Goal: Information Seeking & Learning: Learn about a topic

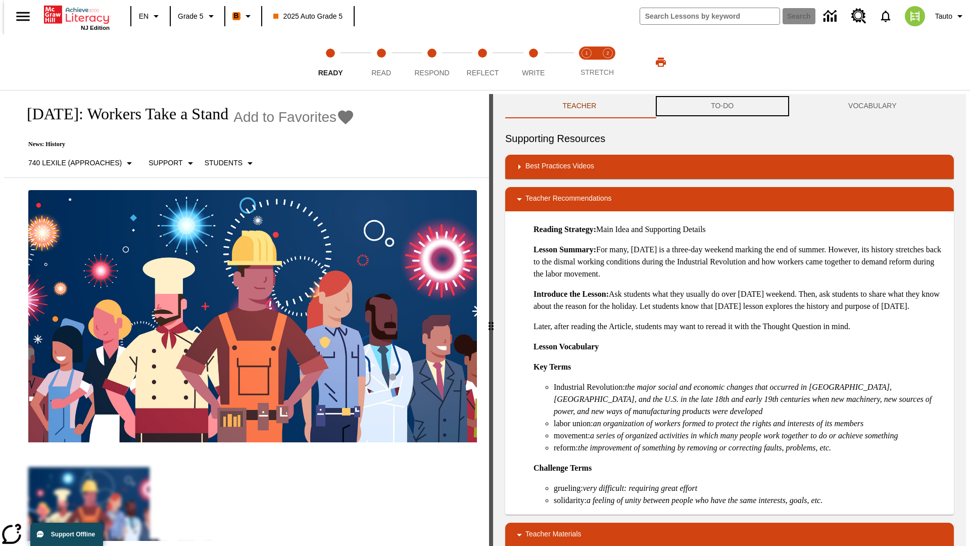
click at [722, 106] on button "TO-DO" at bounding box center [722, 106] width 137 height 24
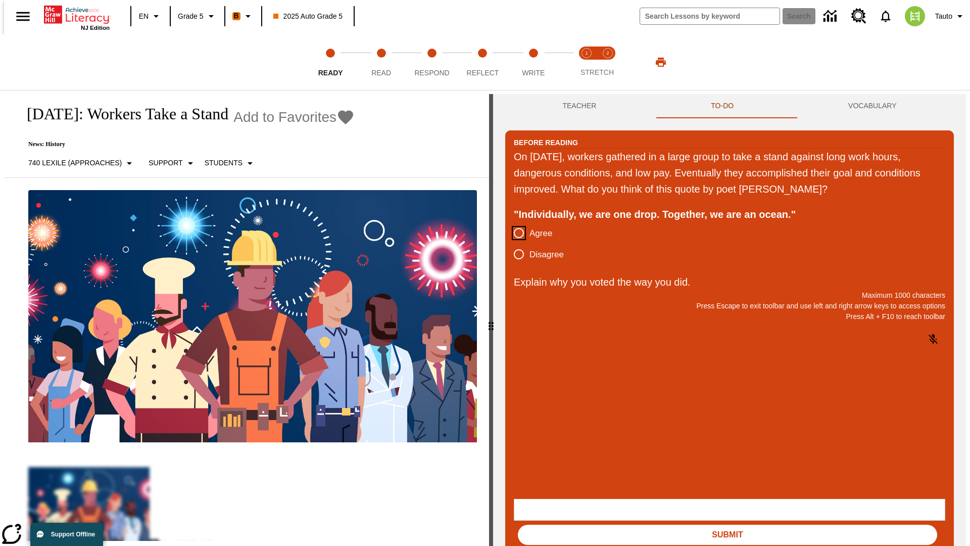
click at [515, 233] on input "Agree" at bounding box center [518, 232] width 21 height 21
radio input "true"
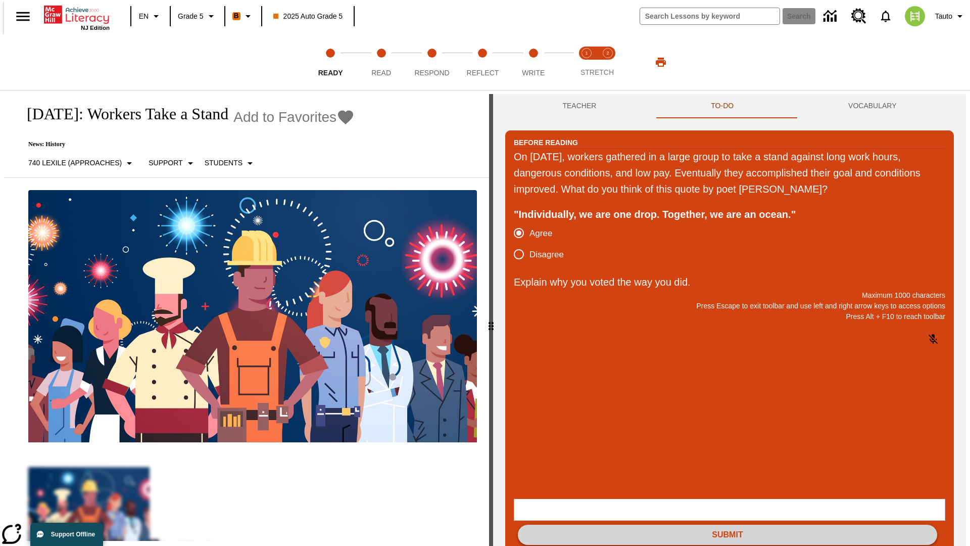
click at [728, 524] on button "Submit" at bounding box center [727, 534] width 419 height 20
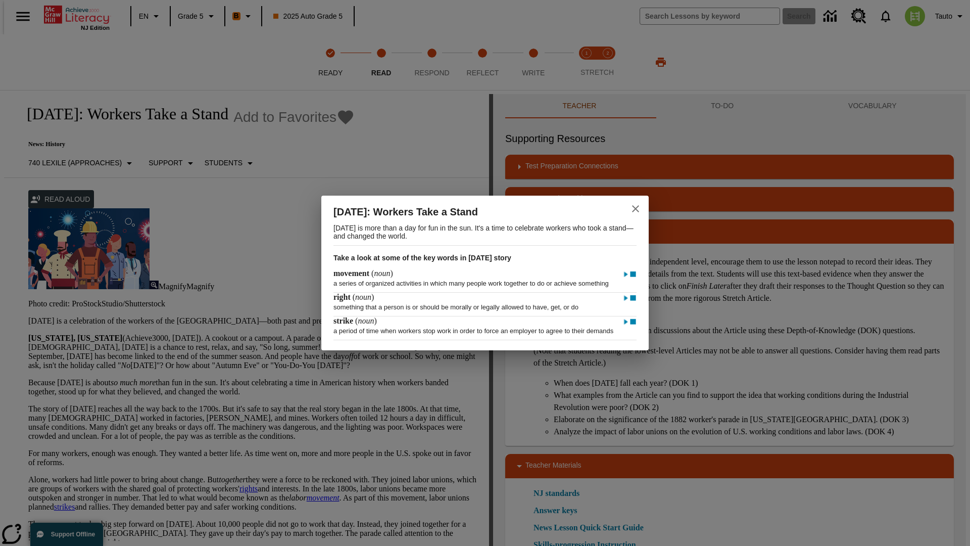
click at [636, 205] on icon "close" at bounding box center [635, 208] width 7 height 7
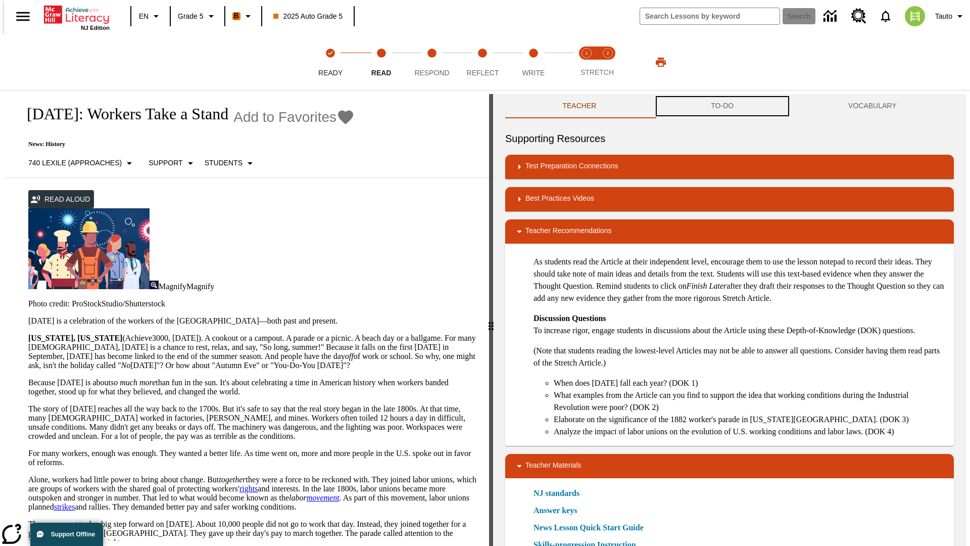
scroll to position [1, 0]
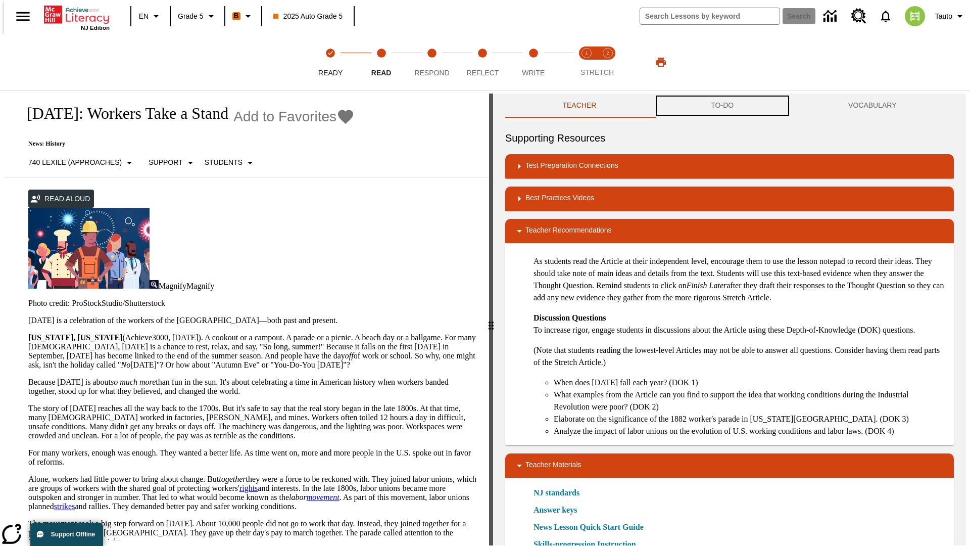
click at [722, 106] on button "TO-DO" at bounding box center [722, 105] width 137 height 24
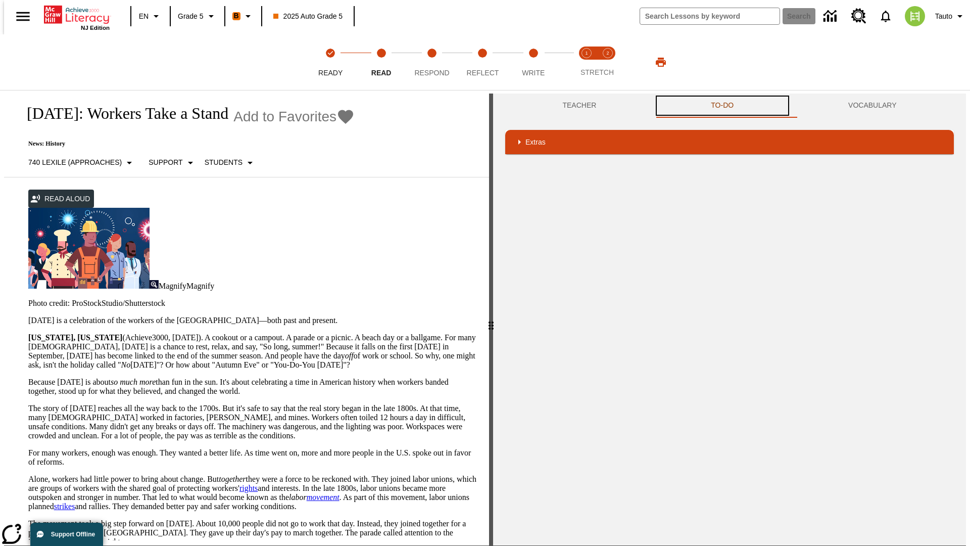
scroll to position [0, 0]
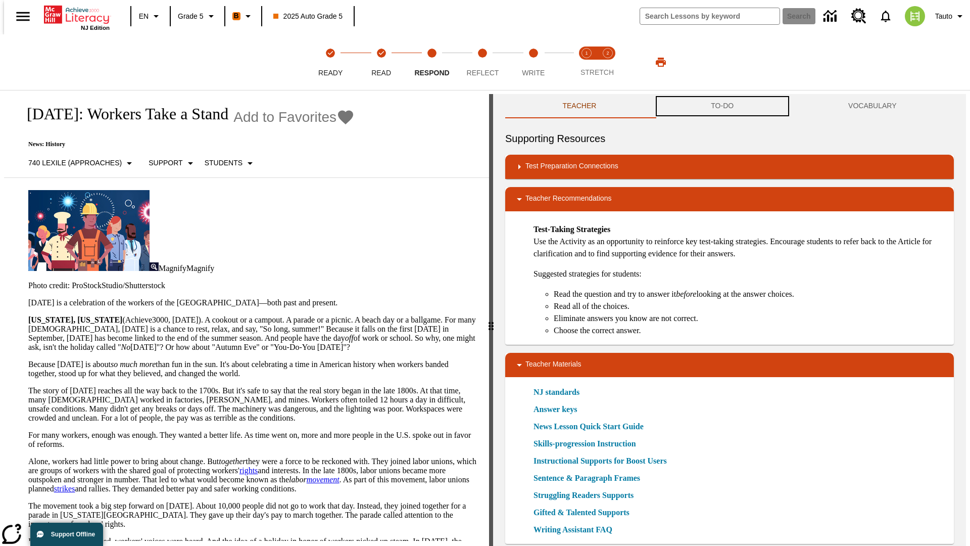
scroll to position [1, 0]
click at [722, 106] on button "TO-DO" at bounding box center [722, 105] width 137 height 24
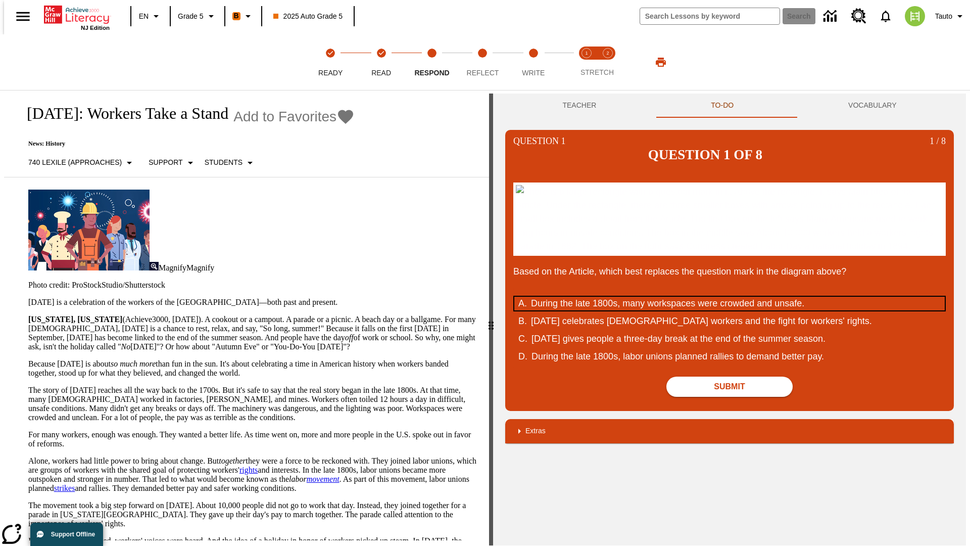
click at [730, 310] on div "During the late 1800s, many workspaces were crowded and unsafe." at bounding box center [723, 304] width 384 height 14
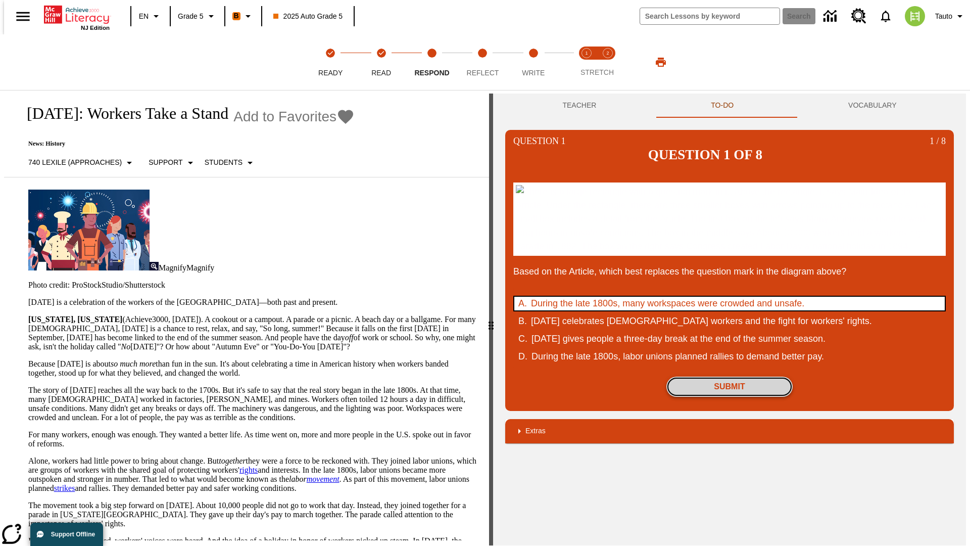
click at [730, 397] on button "Submit" at bounding box center [729, 386] width 126 height 20
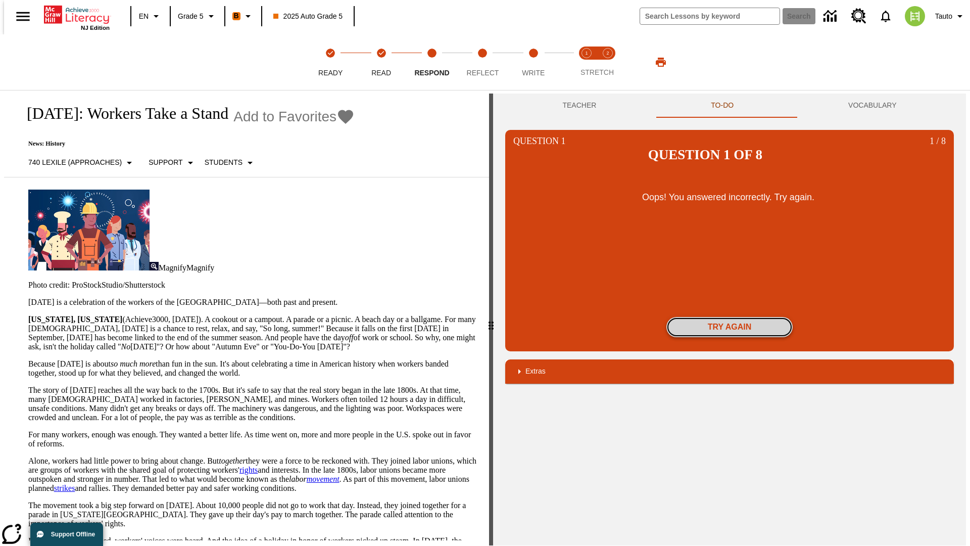
click at [730, 317] on button "Try again" at bounding box center [729, 327] width 126 height 20
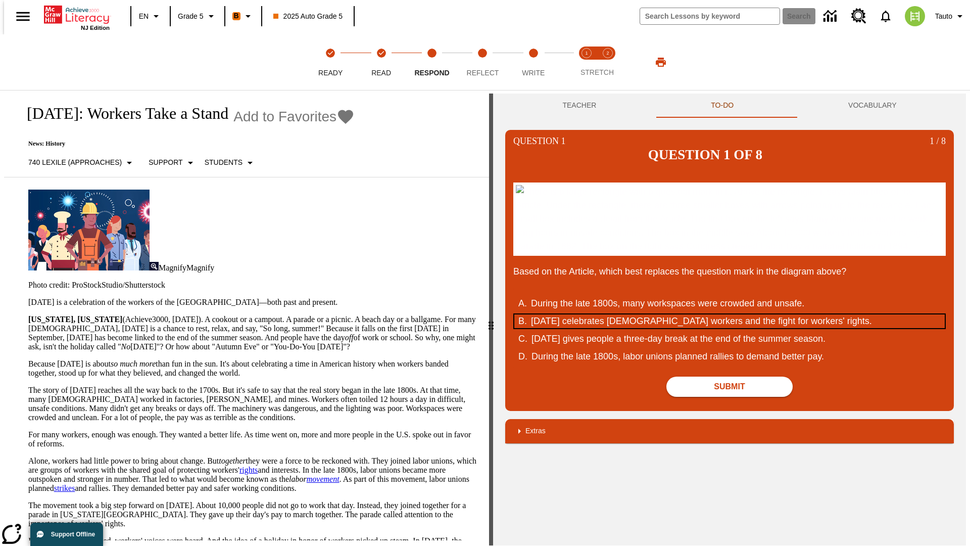
click at [730, 328] on div "Labor Day celebrates U.S. workers and the fight for workers' rights." at bounding box center [723, 321] width 384 height 14
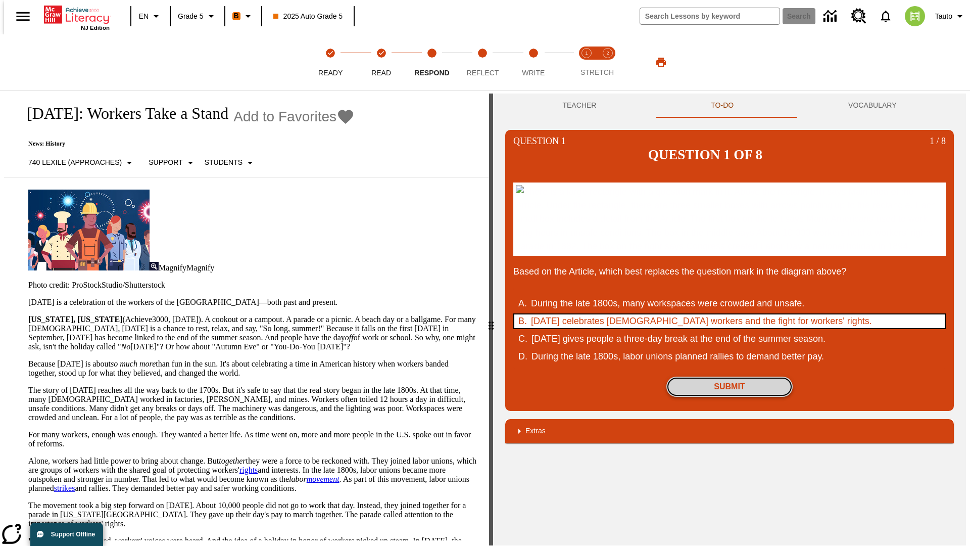
click at [730, 397] on button "Submit" at bounding box center [729, 386] width 126 height 20
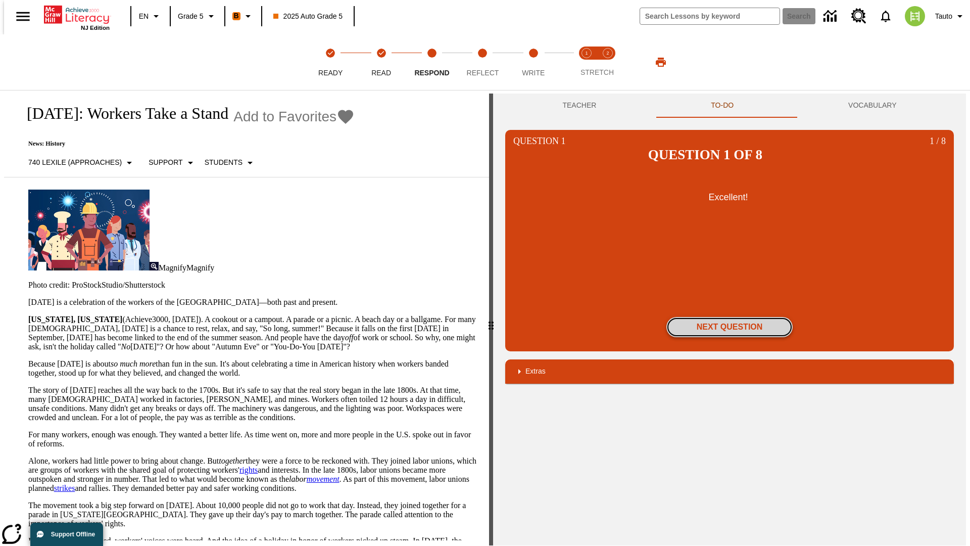
click at [730, 317] on button "Next Question" at bounding box center [729, 327] width 126 height 20
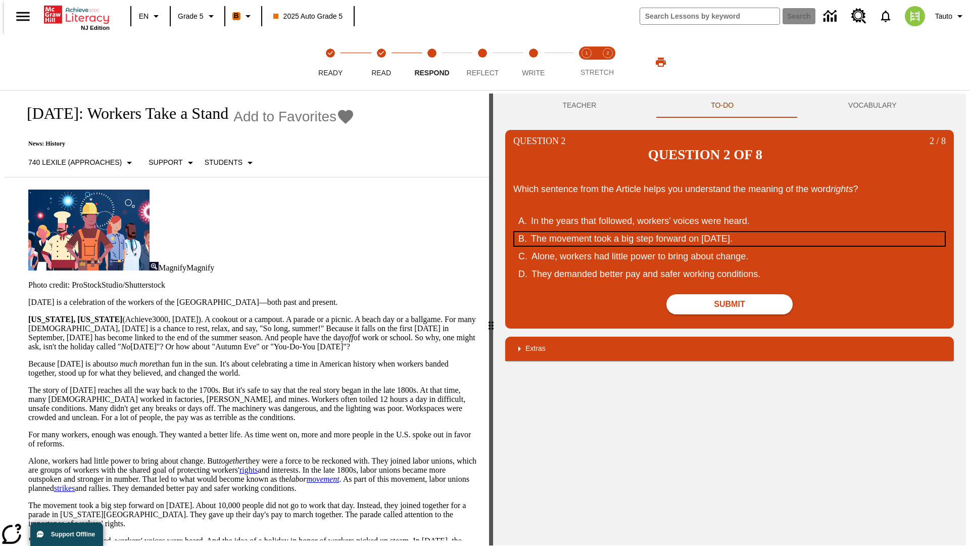
click at [730, 232] on div "The movement took a big step forward on September 5, 1882." at bounding box center [723, 239] width 384 height 14
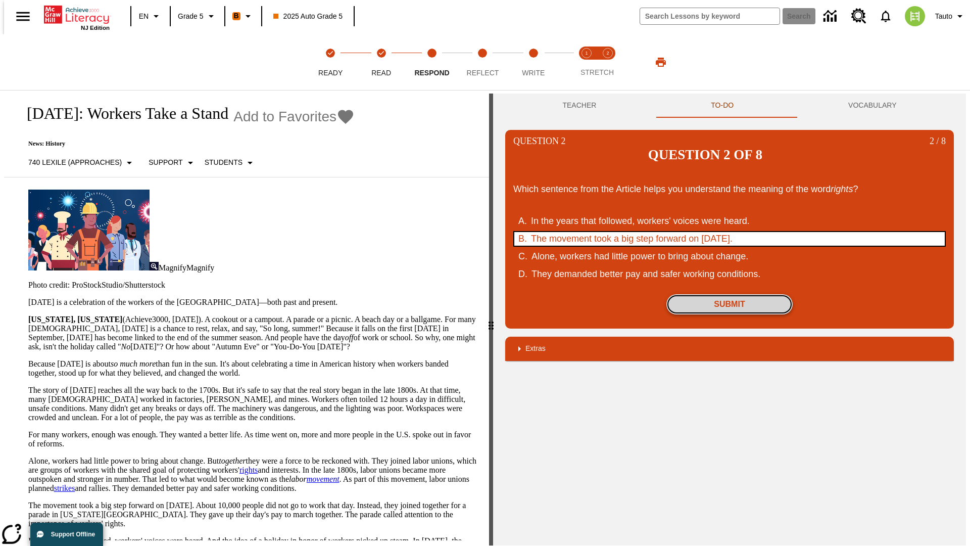
click at [730, 294] on button "Submit" at bounding box center [729, 304] width 126 height 20
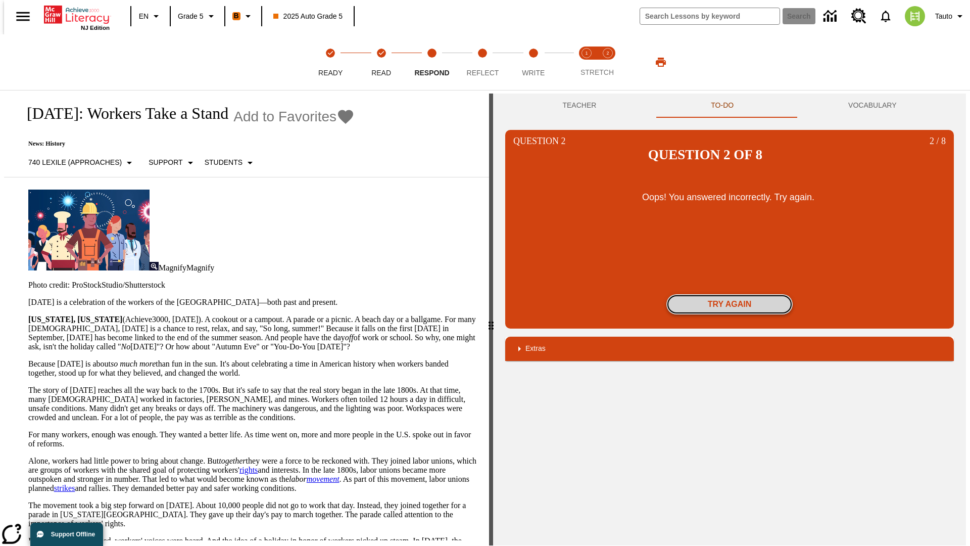
click at [730, 294] on button "Try again" at bounding box center [729, 304] width 126 height 20
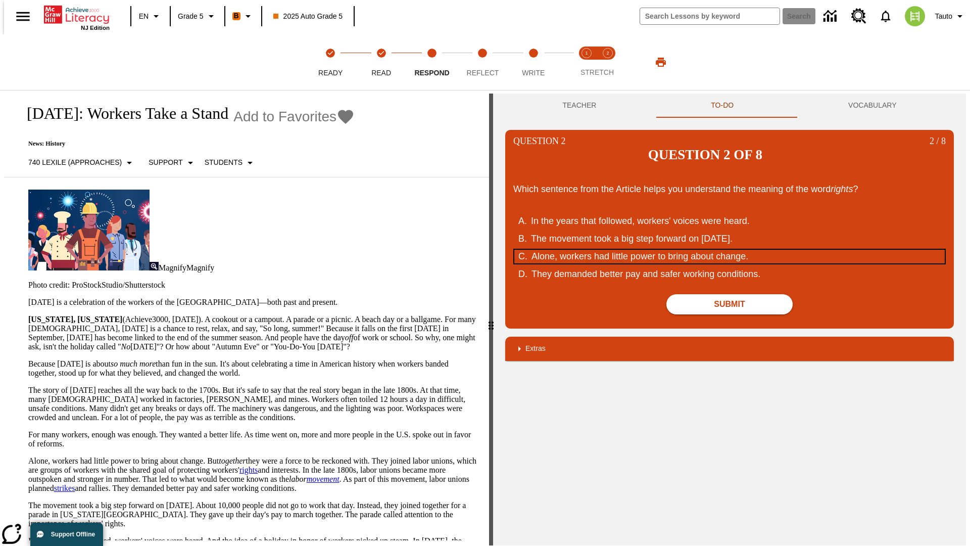
click at [730, 250] on div "Alone, workers had little power to bring about change." at bounding box center [723, 257] width 384 height 14
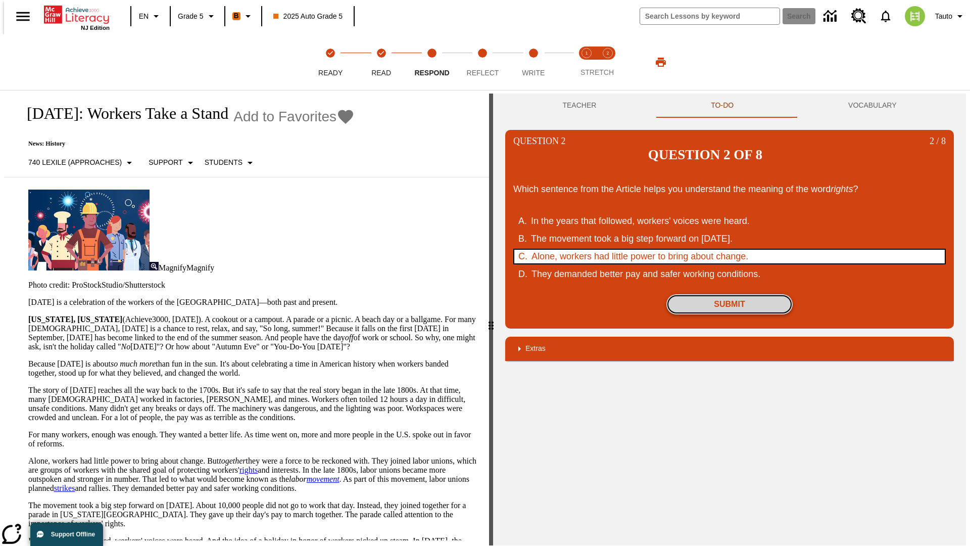
click at [730, 294] on button "Submit" at bounding box center [729, 304] width 126 height 20
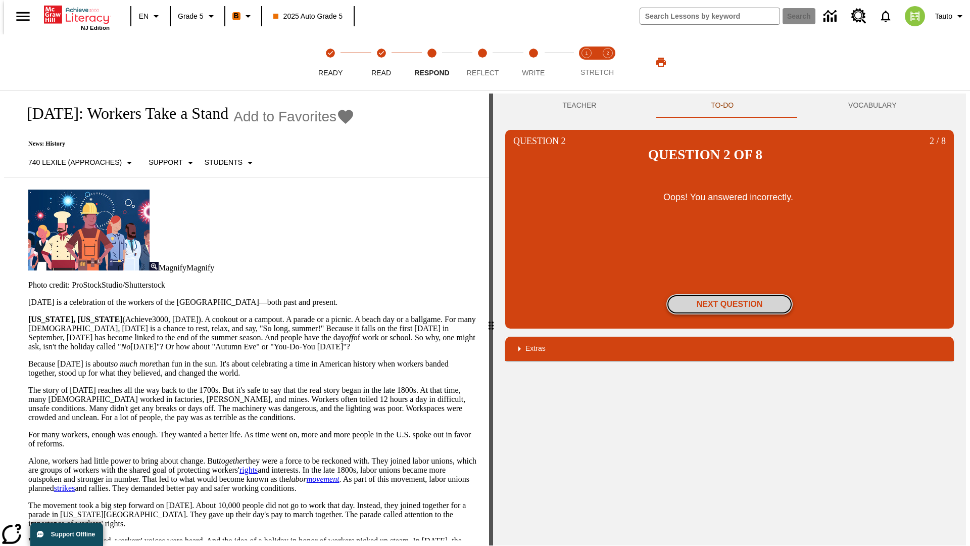
click at [730, 294] on button "Next Question" at bounding box center [729, 304] width 126 height 20
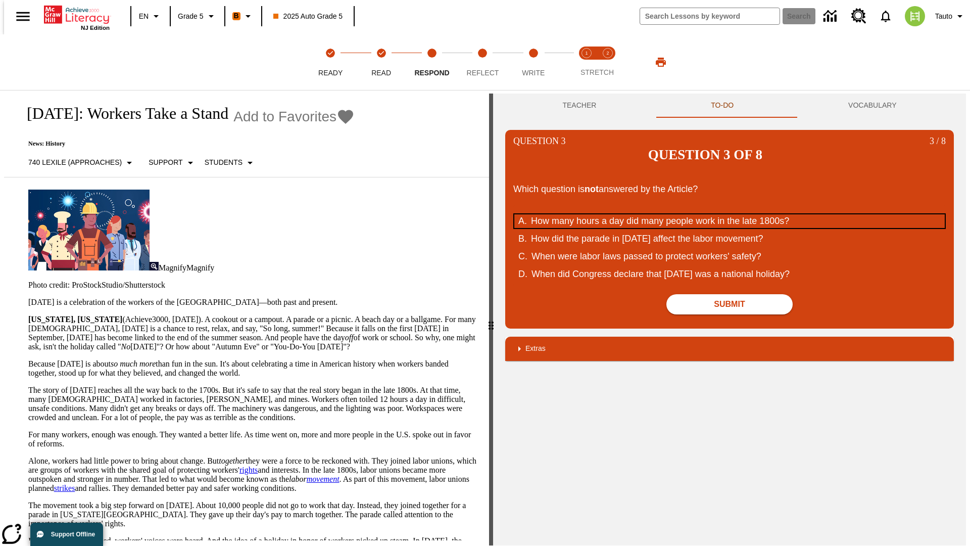
click at [730, 214] on div "How many hours a day did many people work in the late 1800s?" at bounding box center [723, 221] width 384 height 14
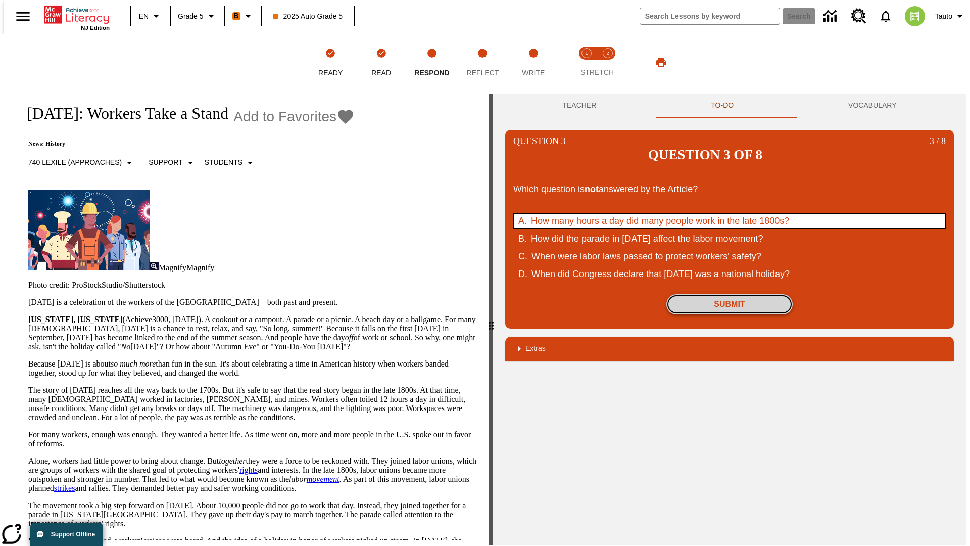
click at [730, 294] on button "Submit" at bounding box center [729, 304] width 126 height 20
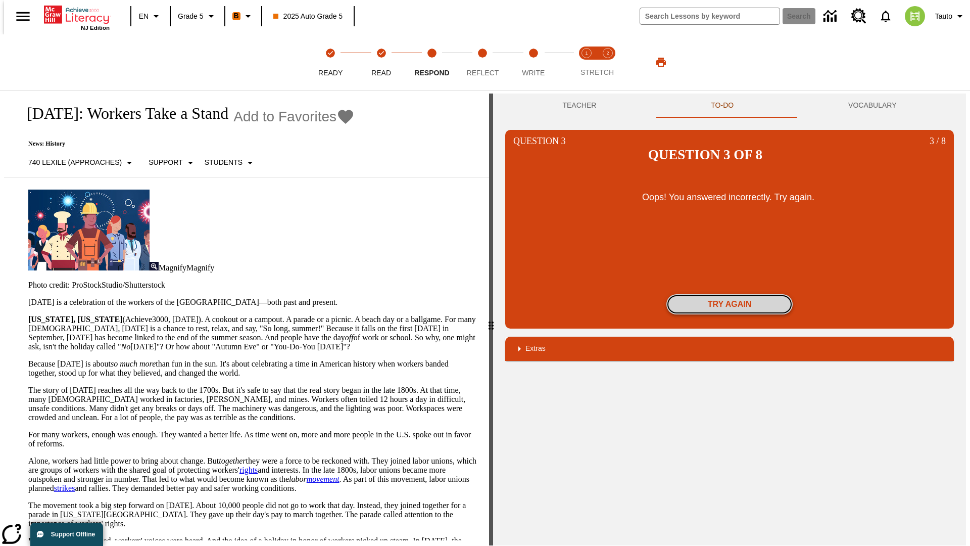
click at [730, 294] on button "Try again" at bounding box center [729, 304] width 126 height 20
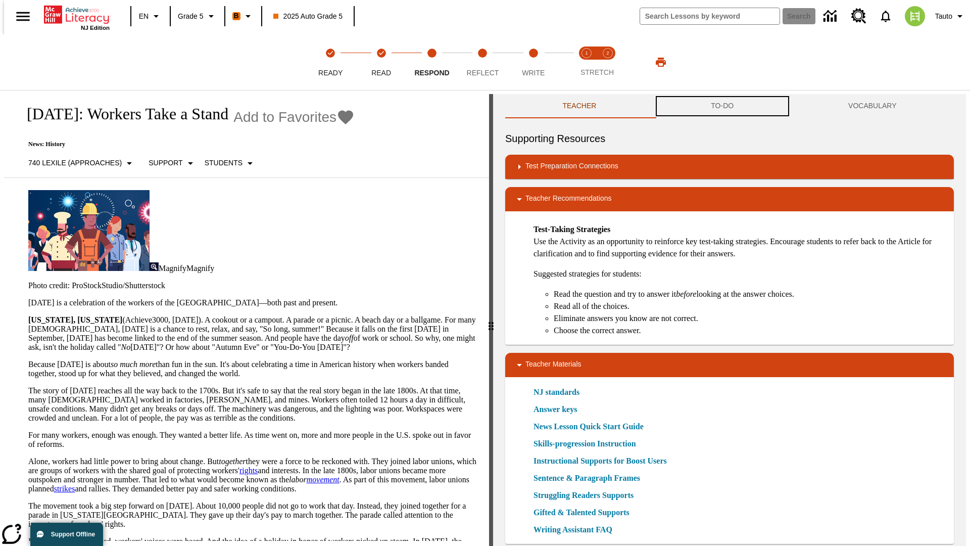
click at [722, 106] on button "TO-DO" at bounding box center [722, 106] width 137 height 24
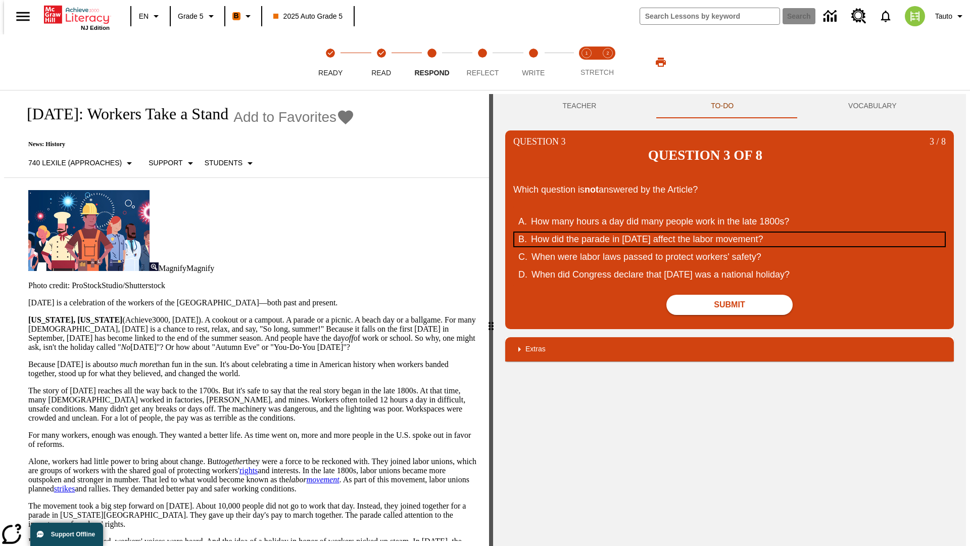
click at [730, 232] on div "How did the parade in [DATE] affect the labor movement?" at bounding box center [723, 239] width 384 height 14
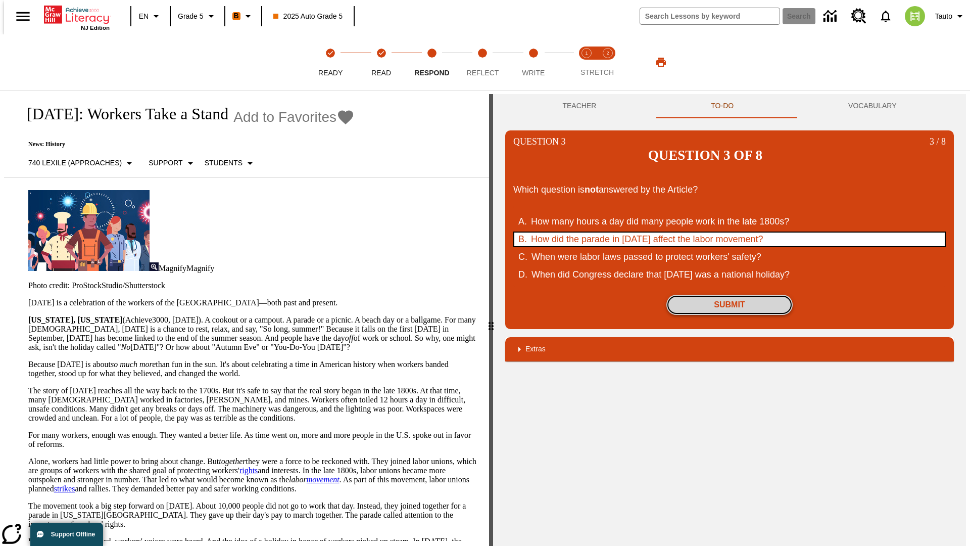
click at [730, 295] on button "Submit" at bounding box center [729, 305] width 126 height 20
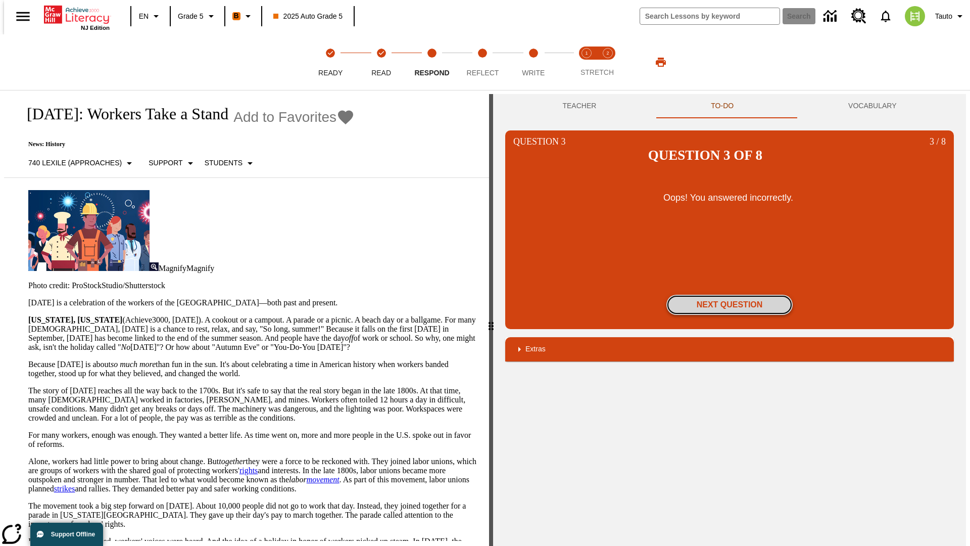
click at [730, 295] on button "Next Question" at bounding box center [729, 305] width 126 height 20
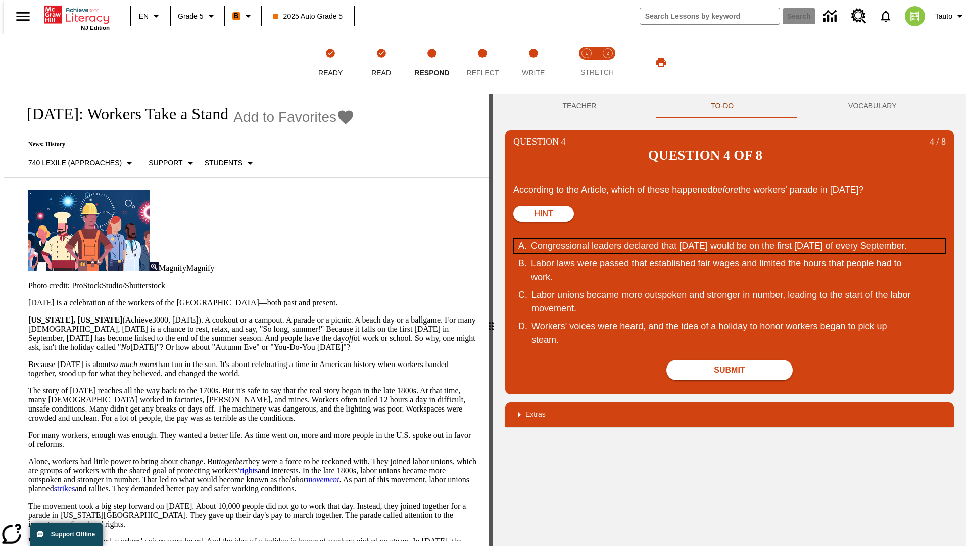
click at [730, 239] on div "Congressional leaders declared that [DATE] would be on the first [DATE] of ever…" at bounding box center [723, 246] width 384 height 14
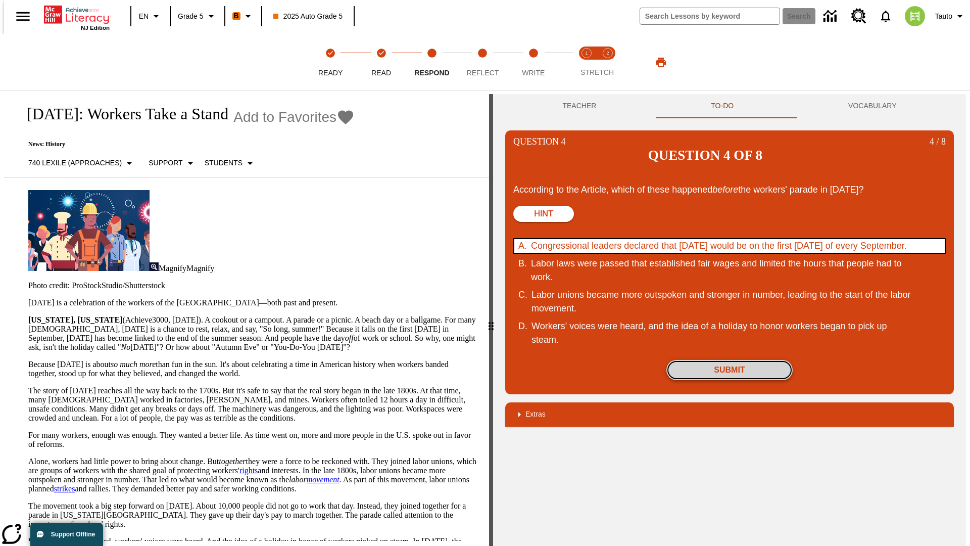
click at [730, 360] on button "Submit" at bounding box center [729, 370] width 126 height 20
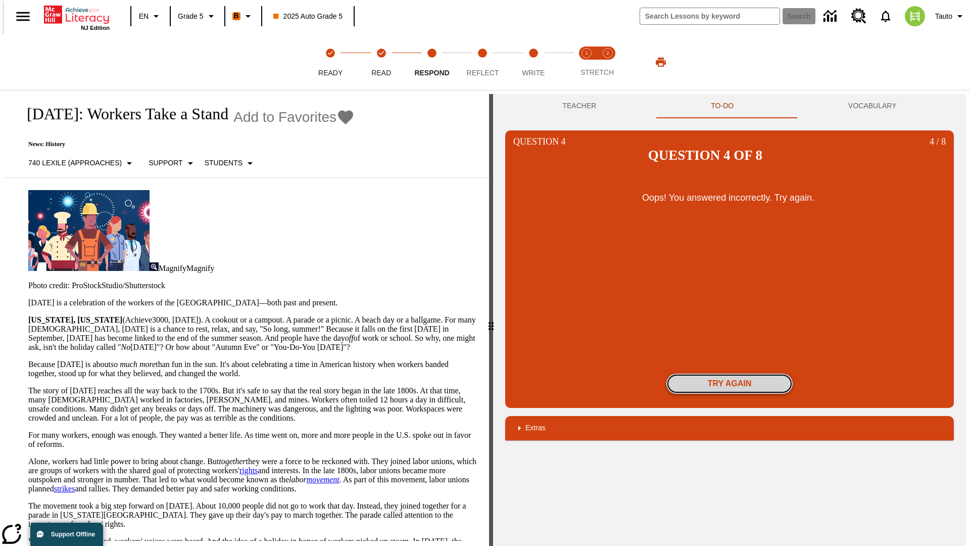
click at [730, 373] on button "Try again" at bounding box center [729, 383] width 126 height 20
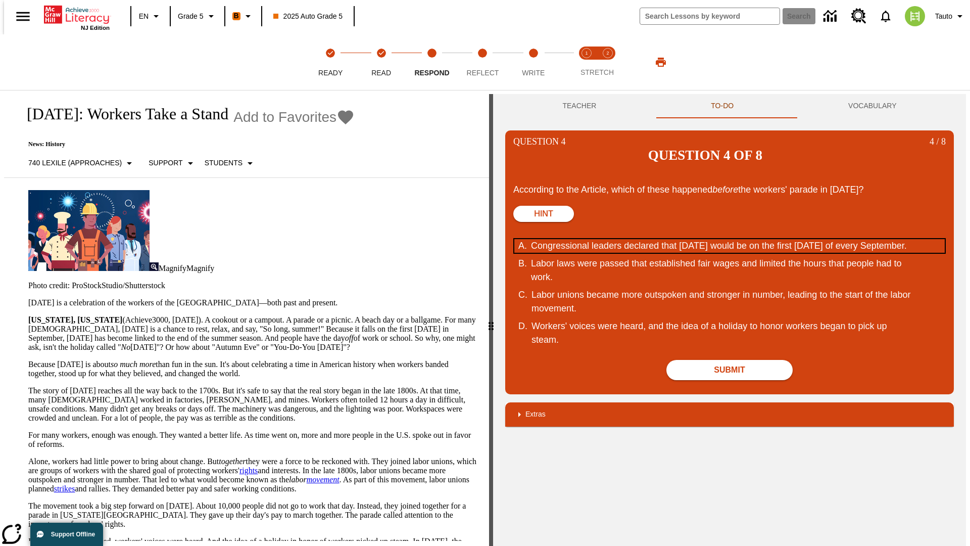
click at [730, 239] on div "Congressional leaders declared that [DATE] would be on the first [DATE] of ever…" at bounding box center [723, 246] width 384 height 14
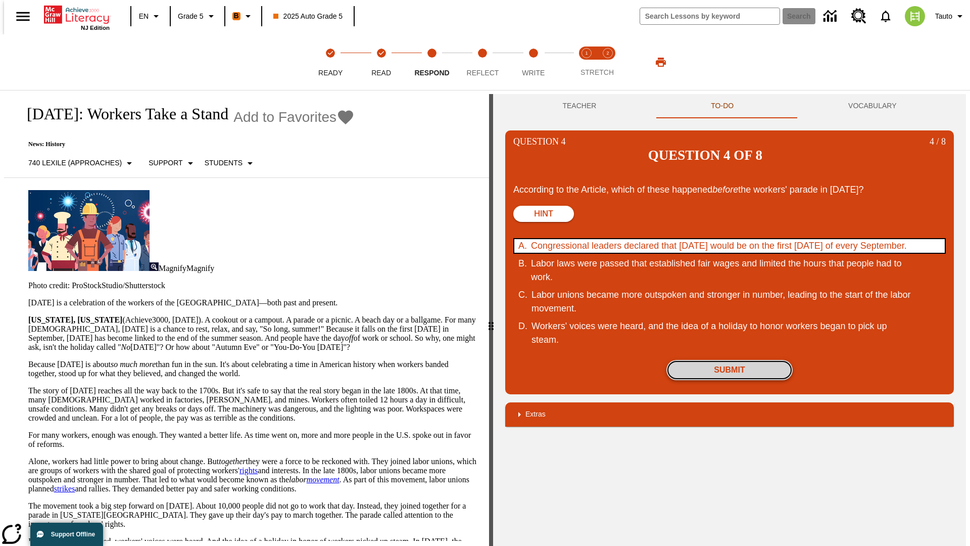
click at [730, 360] on button "Submit" at bounding box center [729, 370] width 126 height 20
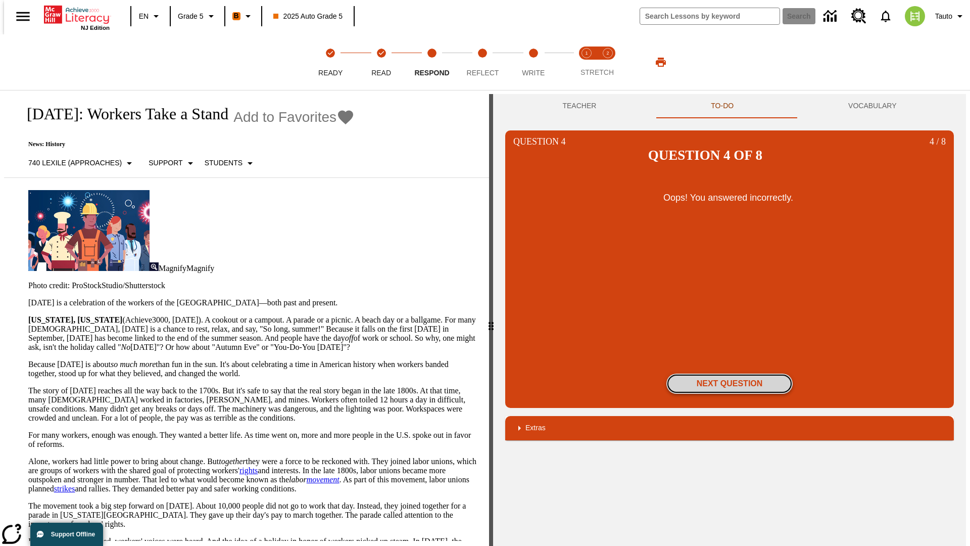
click at [730, 373] on button "Next Question" at bounding box center [729, 383] width 126 height 20
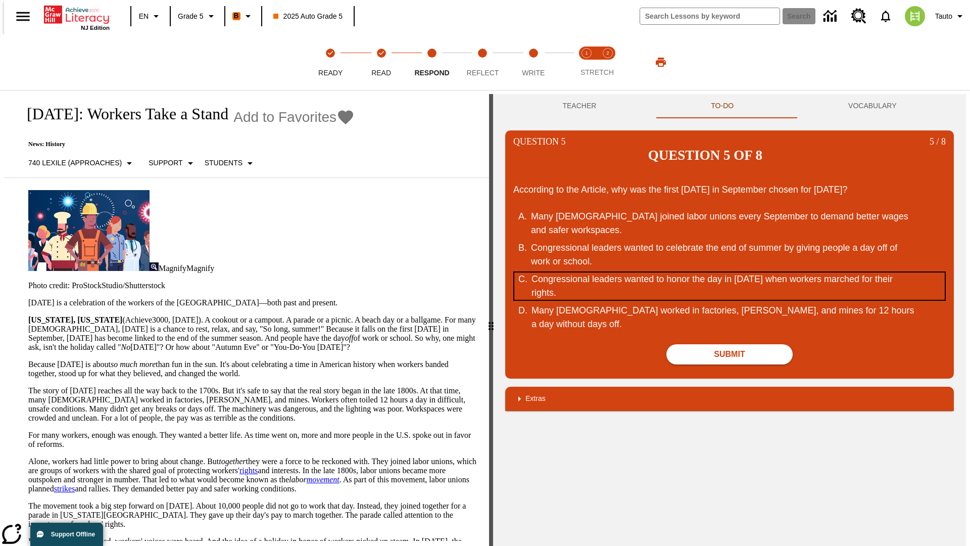
click at [730, 272] on div "Congressional leaders wanted to honor the day in [DATE] when workers marched fo…" at bounding box center [723, 285] width 384 height 27
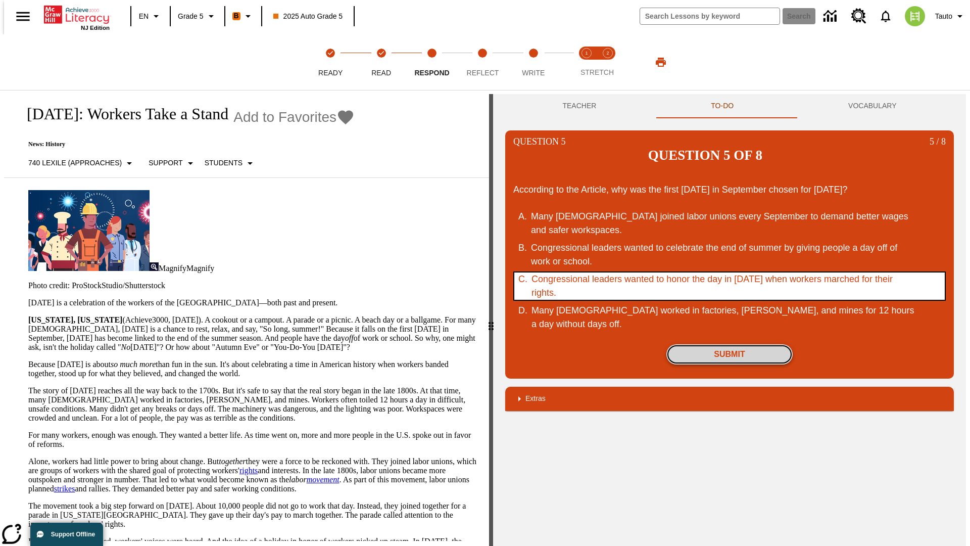
click at [730, 344] on button "Submit" at bounding box center [729, 354] width 126 height 20
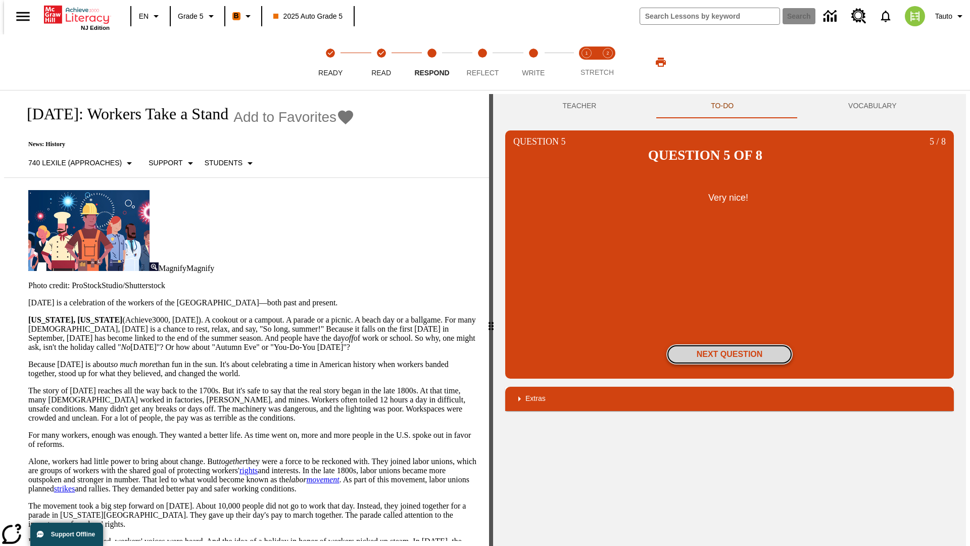
click at [730, 344] on button "Next Question" at bounding box center [729, 354] width 126 height 20
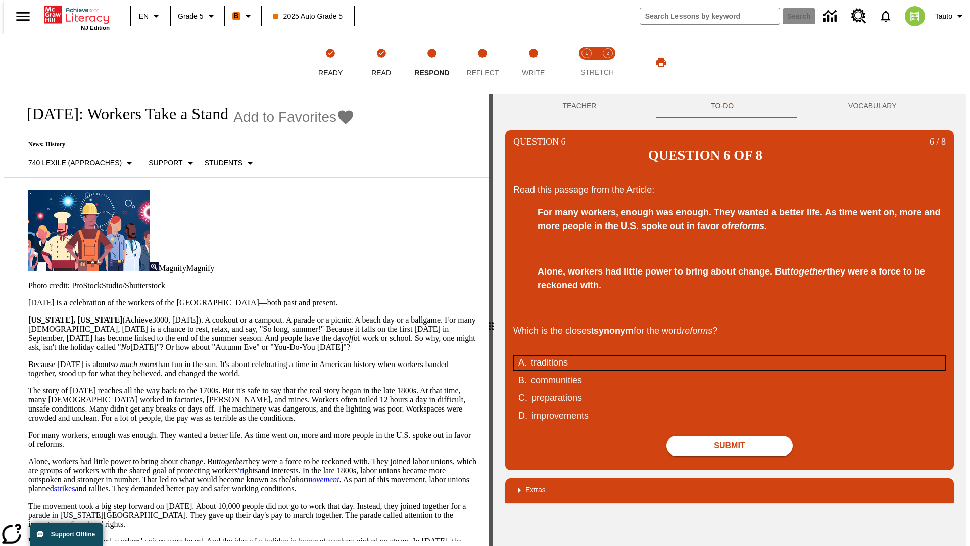
click at [730, 356] on div "traditions" at bounding box center [723, 363] width 384 height 14
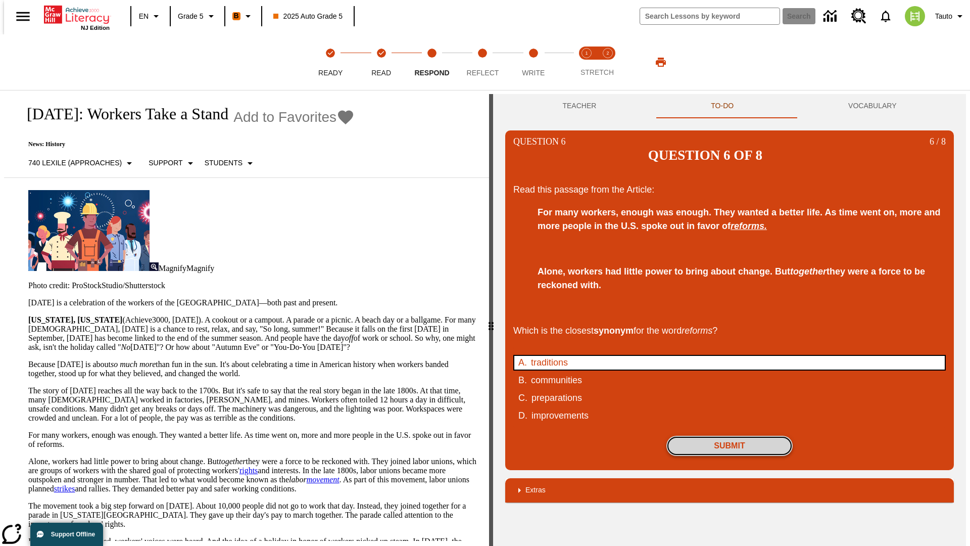
click at [730, 435] on button "Submit" at bounding box center [729, 445] width 126 height 20
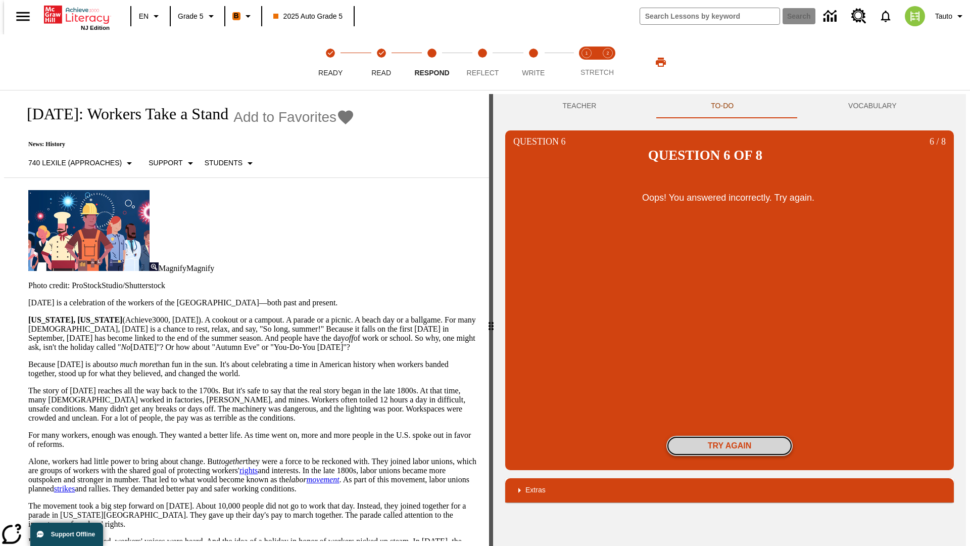
click at [730, 435] on button "Try again" at bounding box center [729, 445] width 126 height 20
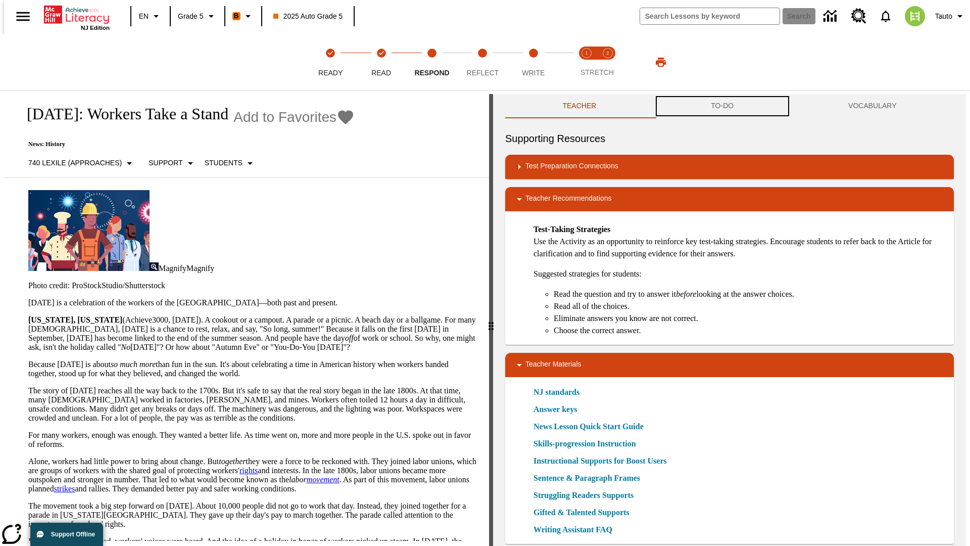
click at [722, 106] on button "TO-DO" at bounding box center [722, 106] width 137 height 24
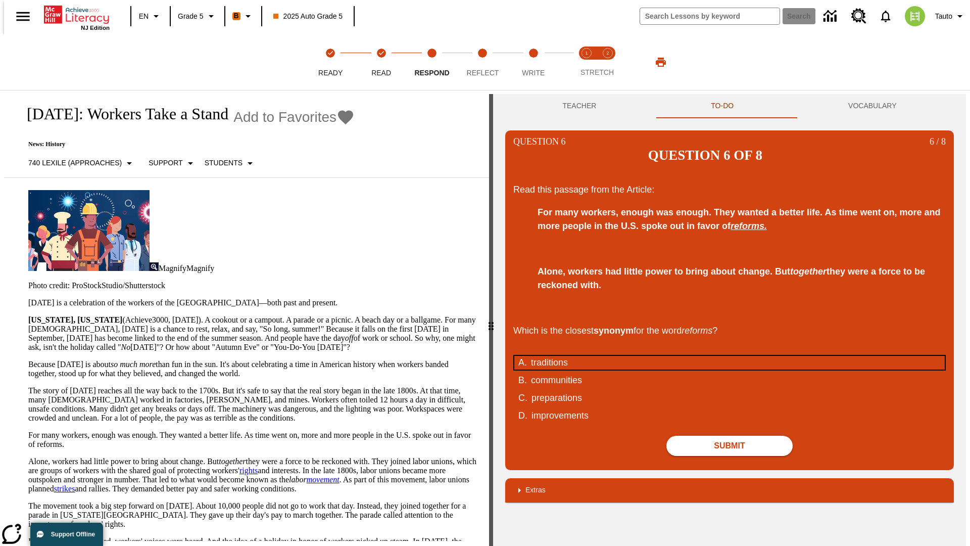
click at [730, 356] on div "traditions" at bounding box center [723, 363] width 384 height 14
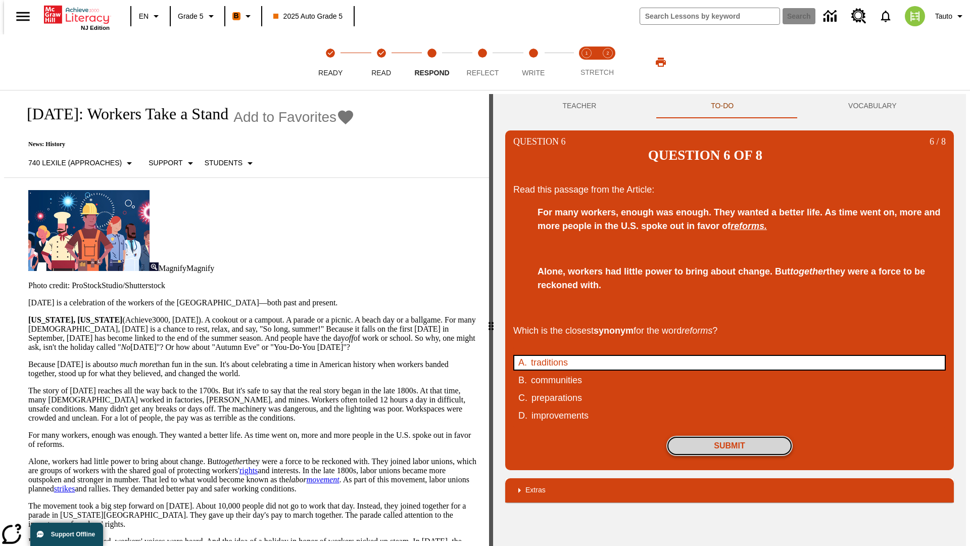
click at [730, 435] on button "Submit" at bounding box center [729, 445] width 126 height 20
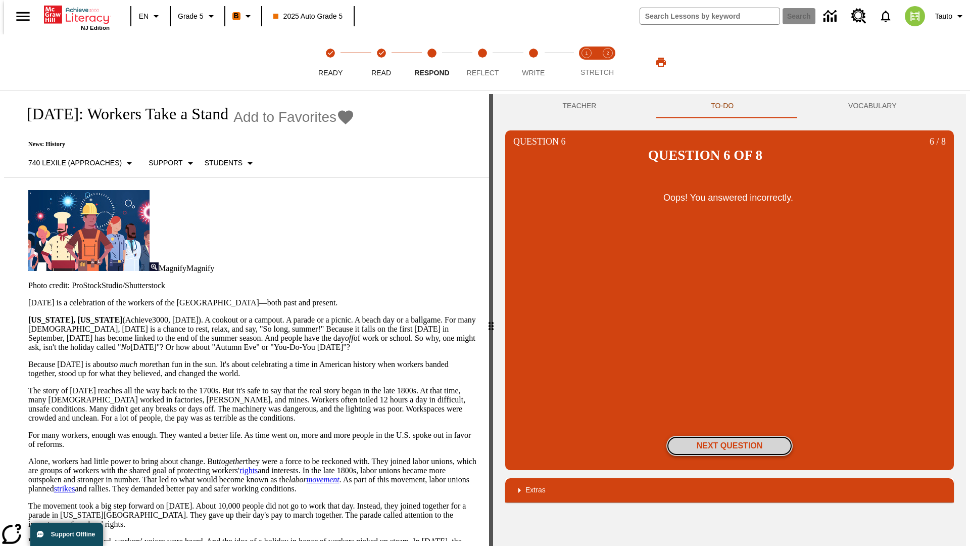
click at [730, 435] on button "Next Question" at bounding box center [729, 445] width 126 height 20
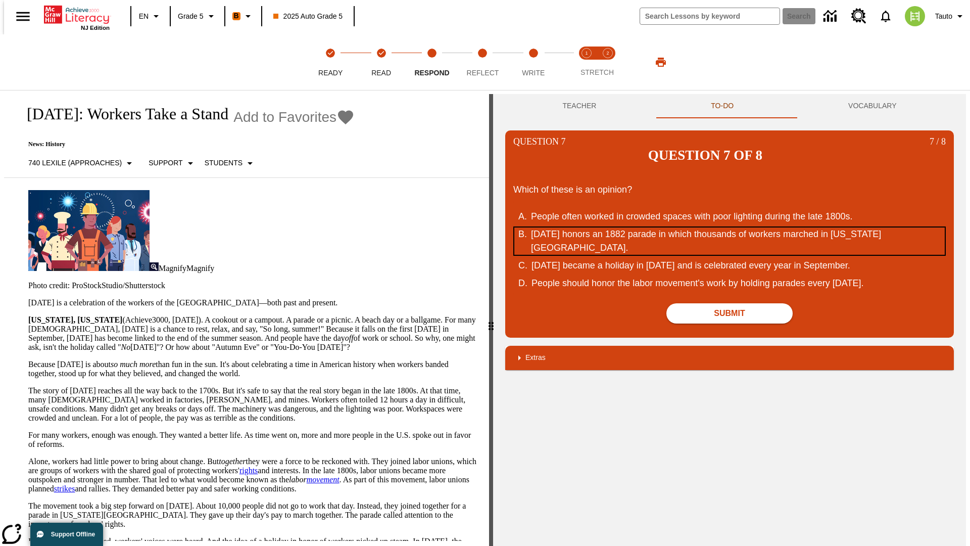
click at [730, 227] on div "Labor Day honors an 1882 parade in which thousands of workers marched in New Yo…" at bounding box center [723, 240] width 384 height 27
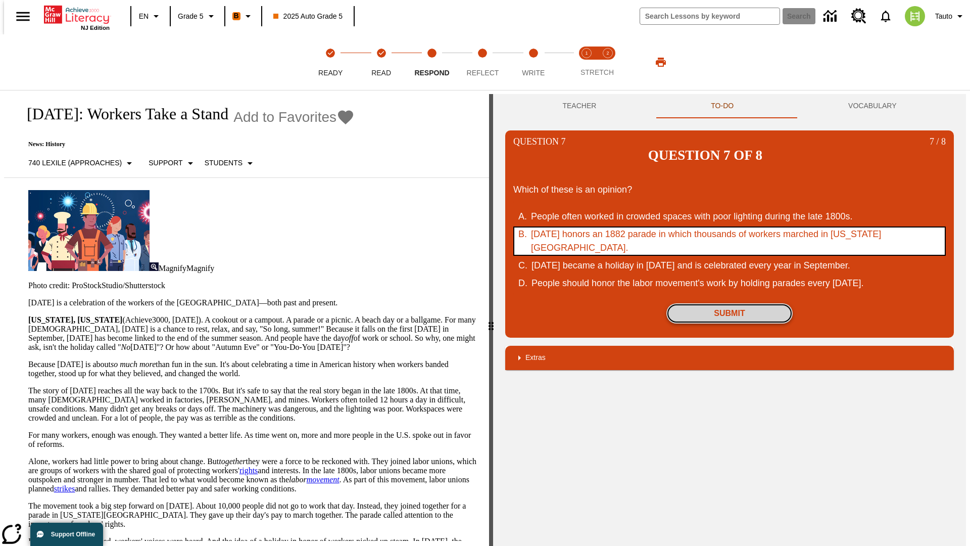
click at [730, 303] on button "Submit" at bounding box center [729, 313] width 126 height 20
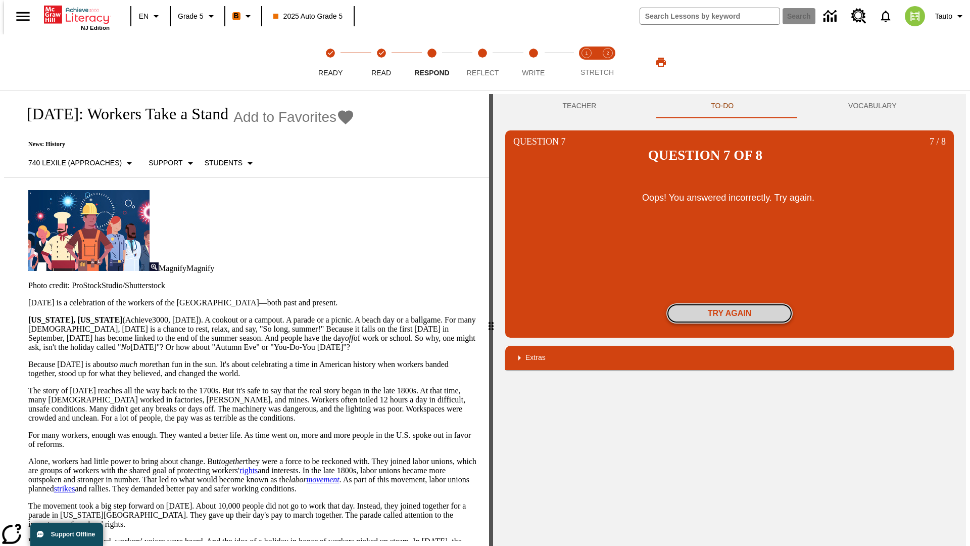
click at [730, 303] on button "Try again" at bounding box center [729, 313] width 126 height 20
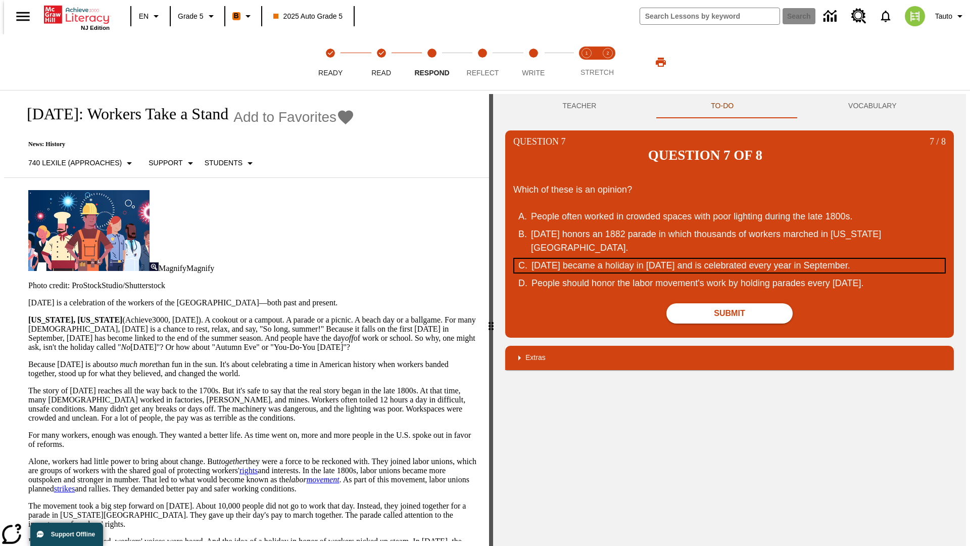
click at [730, 259] on div "Labor Day became a holiday in 1894 and is celebrated every year in September." at bounding box center [723, 266] width 384 height 14
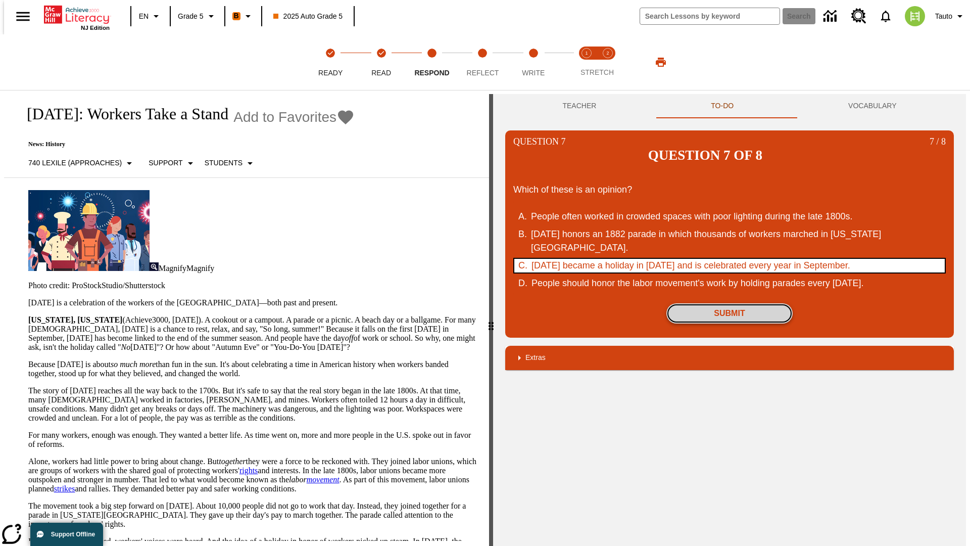
click at [730, 303] on button "Submit" at bounding box center [729, 313] width 126 height 20
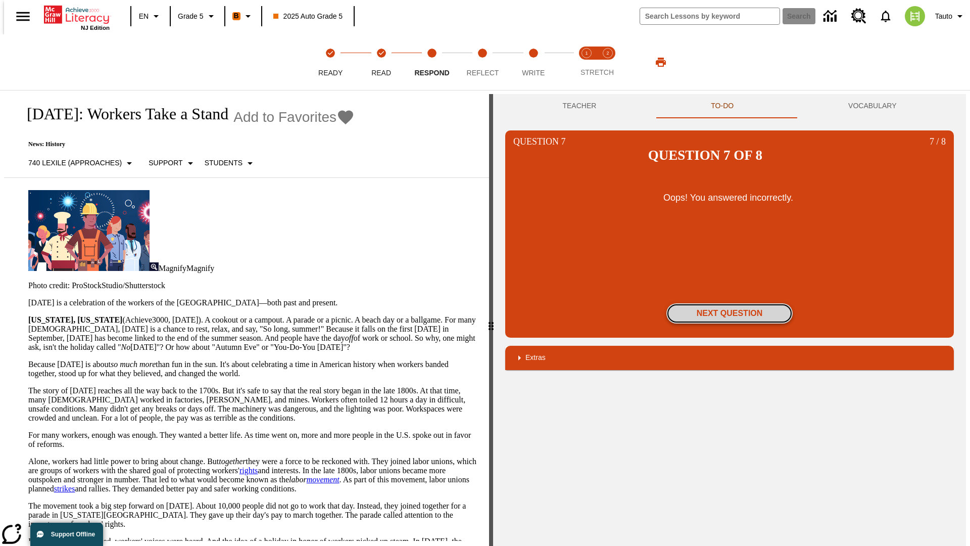
click at [730, 303] on button "Next Question" at bounding box center [729, 313] width 126 height 20
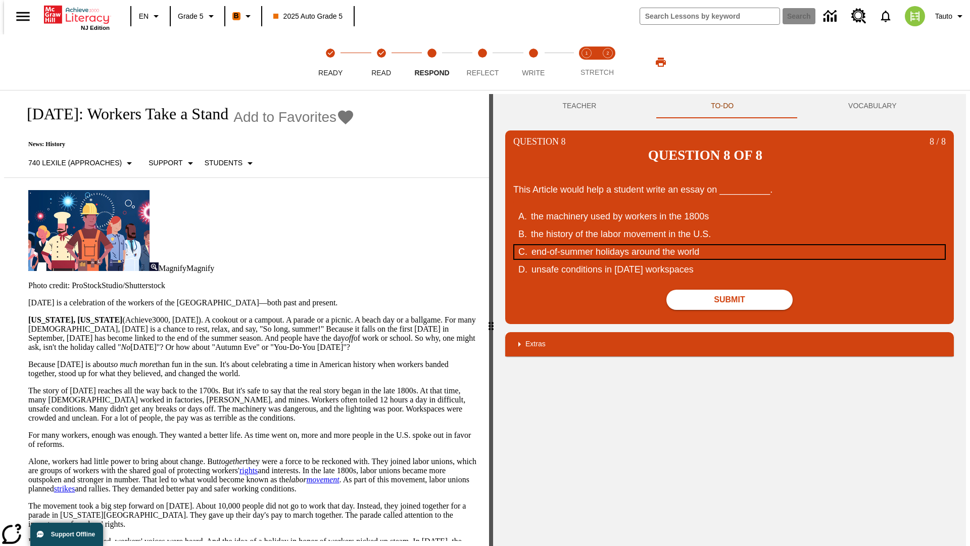
click at [730, 245] on div "end-of-summer holidays around the world" at bounding box center [723, 252] width 384 height 14
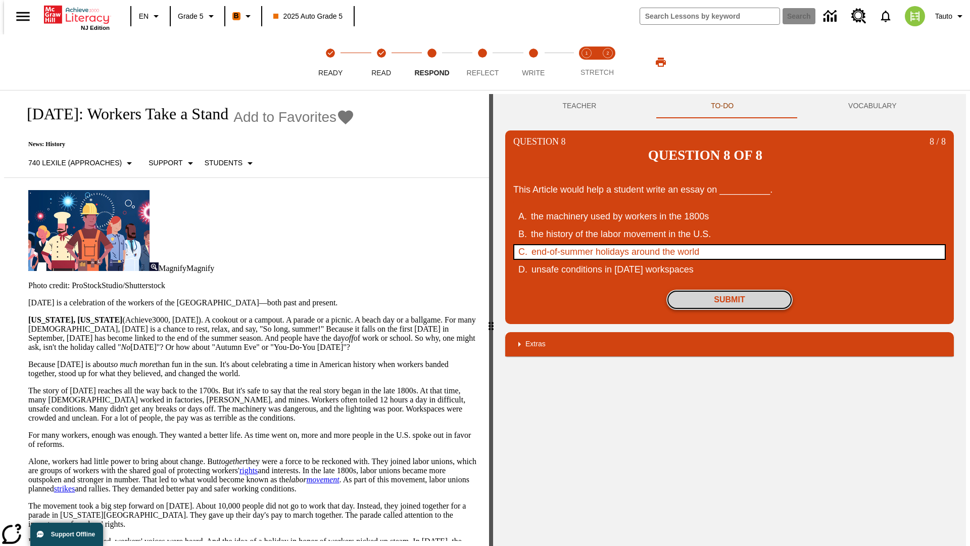
click at [730, 289] on button "Submit" at bounding box center [729, 299] width 126 height 20
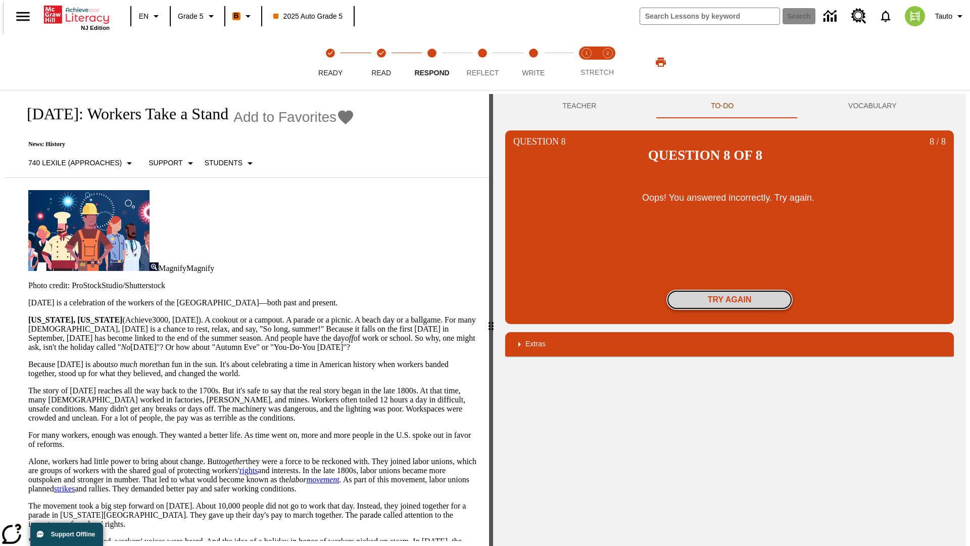
click at [730, 289] on button "Try again" at bounding box center [729, 299] width 126 height 20
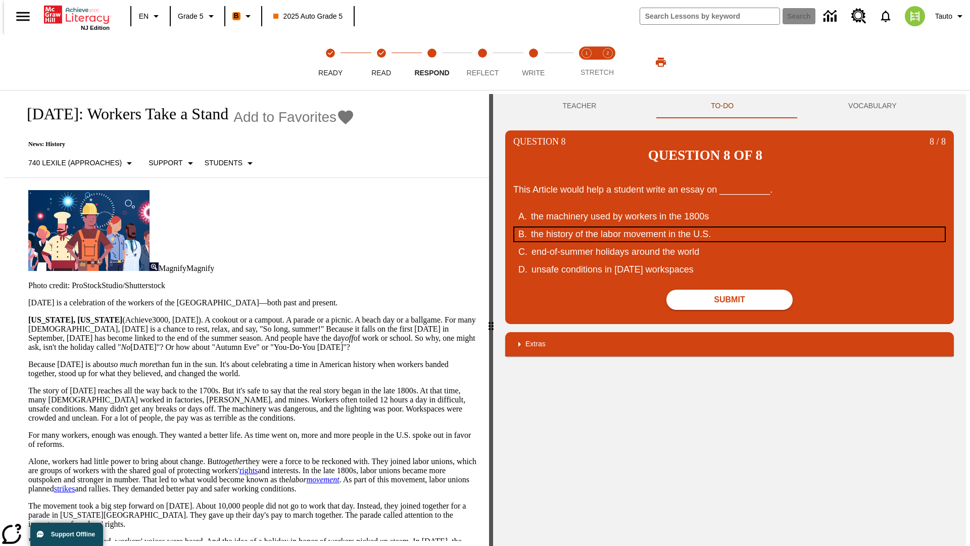
click at [730, 227] on div "the history of the labor movement in the U.S." at bounding box center [723, 234] width 384 height 14
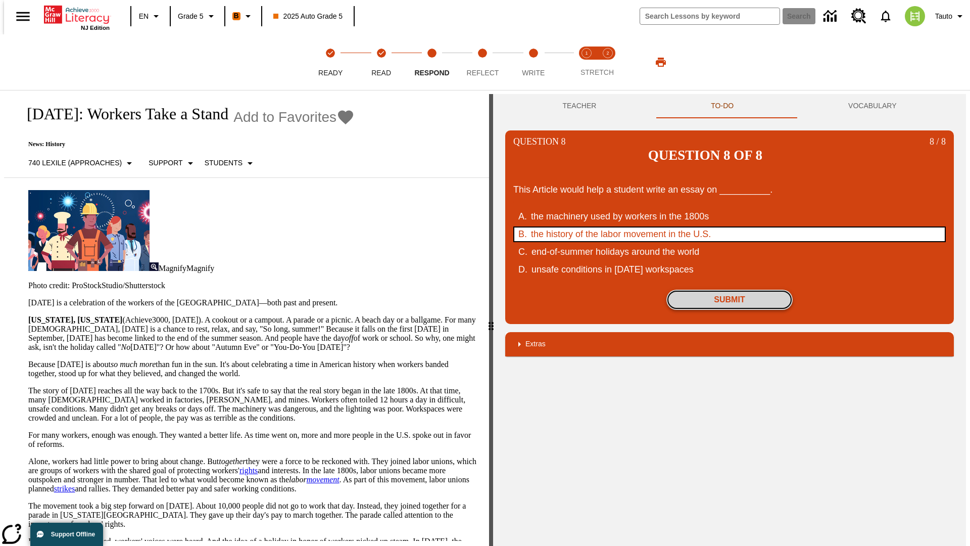
click at [730, 289] on button "Submit" at bounding box center [729, 299] width 126 height 20
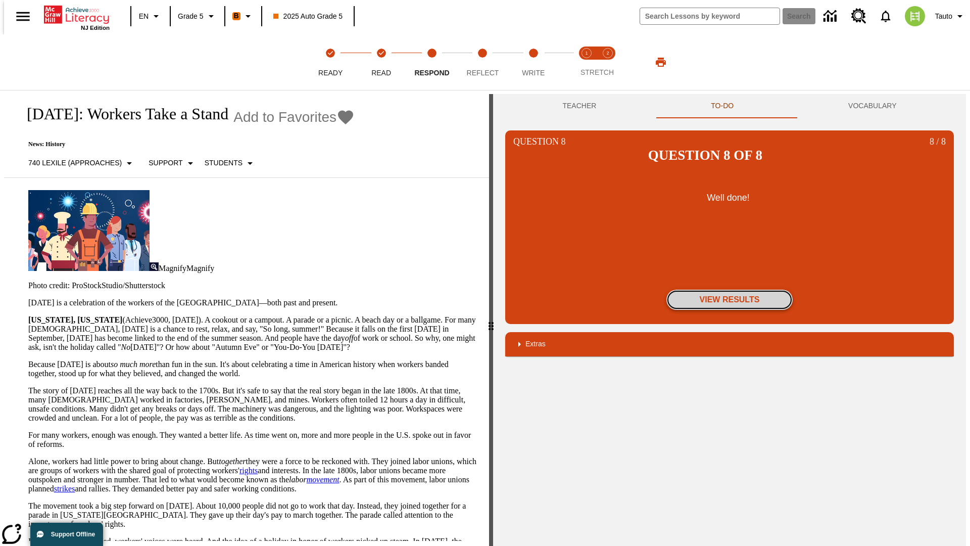
click at [730, 289] on button "View Results" at bounding box center [729, 299] width 126 height 20
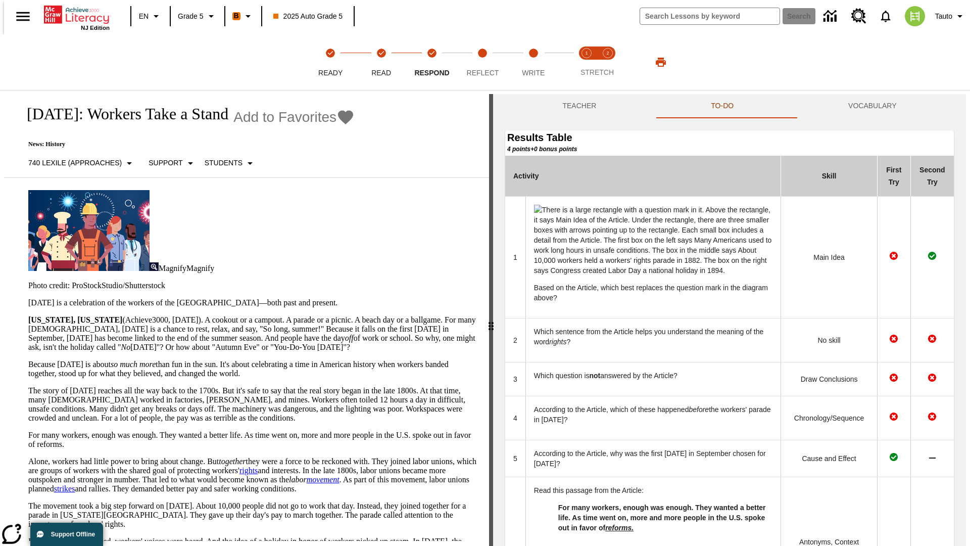
scroll to position [360, 0]
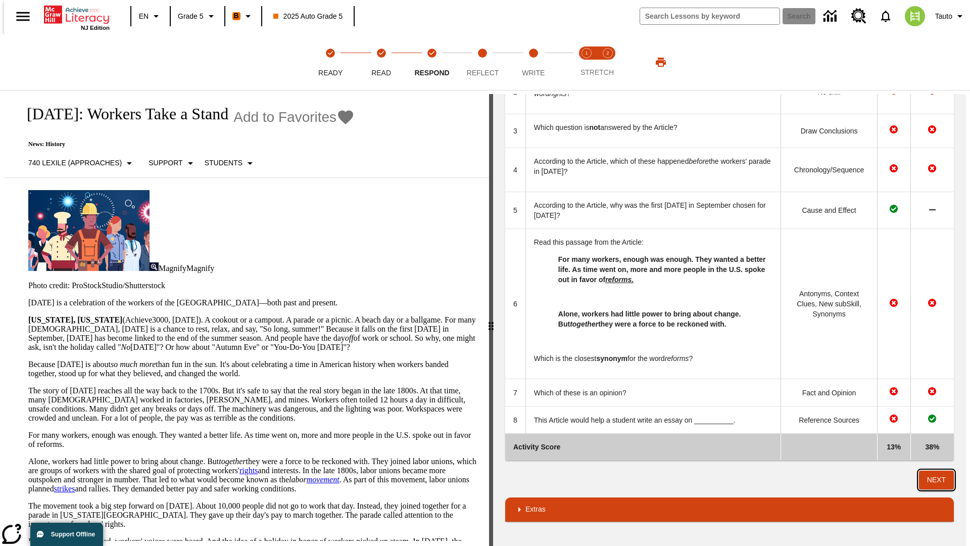
click at [941, 479] on button "Next" at bounding box center [936, 479] width 35 height 19
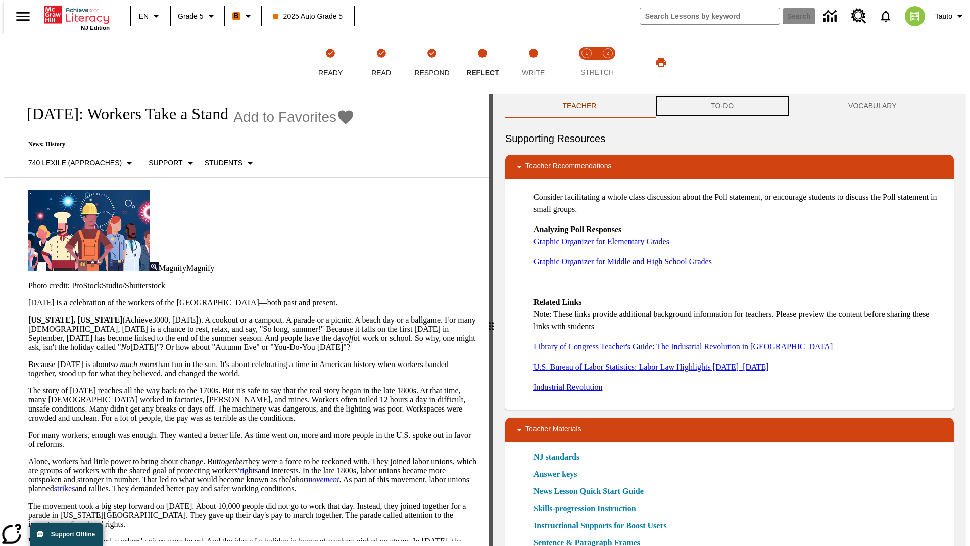
click at [722, 106] on button "TO-DO" at bounding box center [722, 106] width 137 height 24
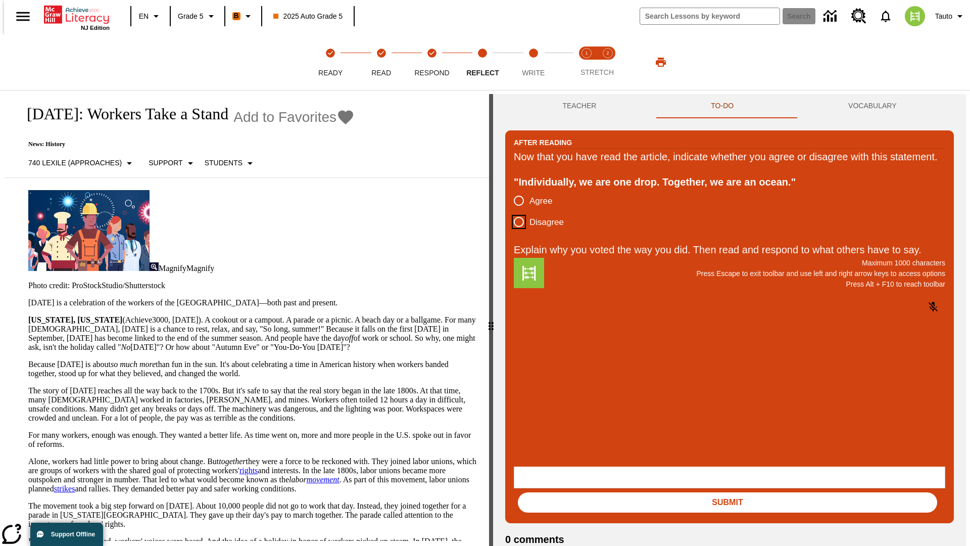
click at [515, 232] on input "Disagree" at bounding box center [518, 221] width 21 height 21
radio input "true"
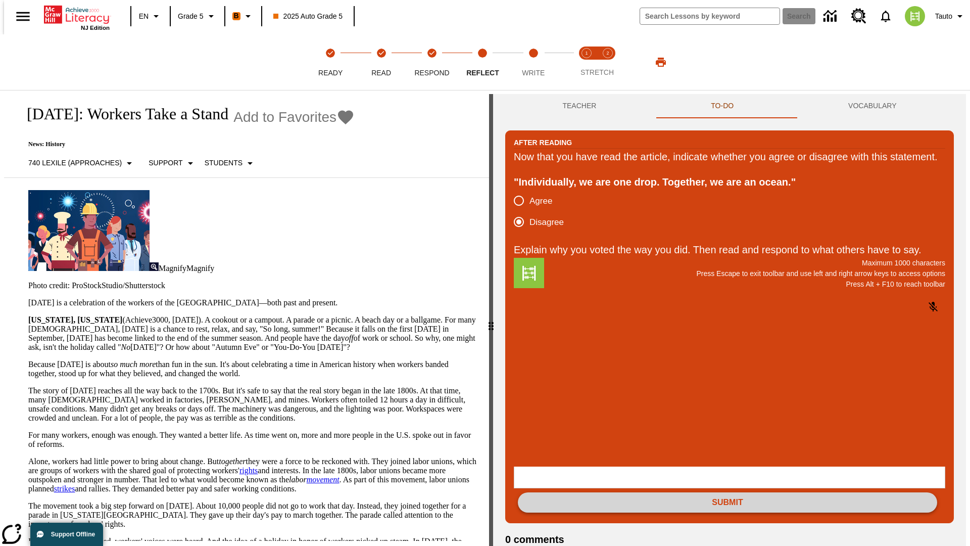
click at [728, 492] on button "Submit" at bounding box center [727, 502] width 419 height 20
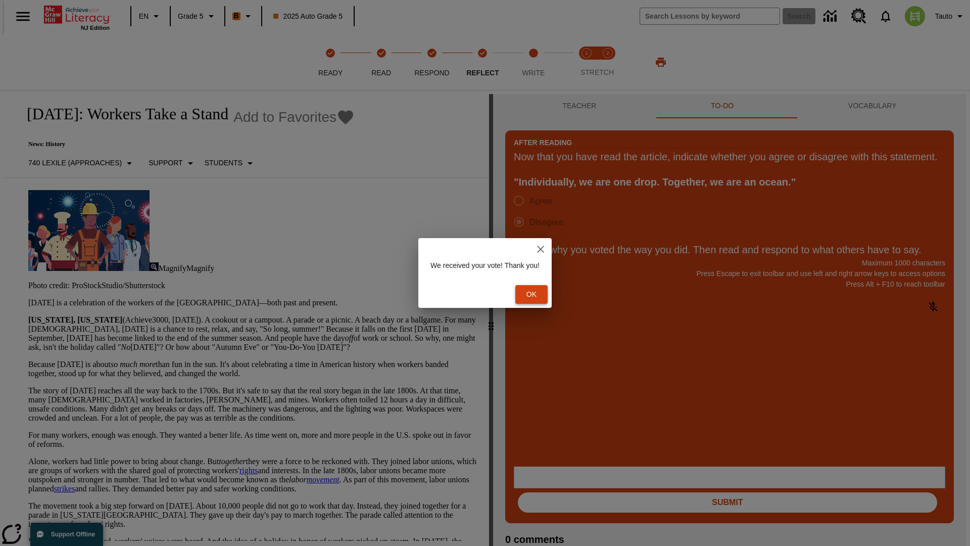
click at [537, 294] on button "Ok" at bounding box center [531, 294] width 32 height 19
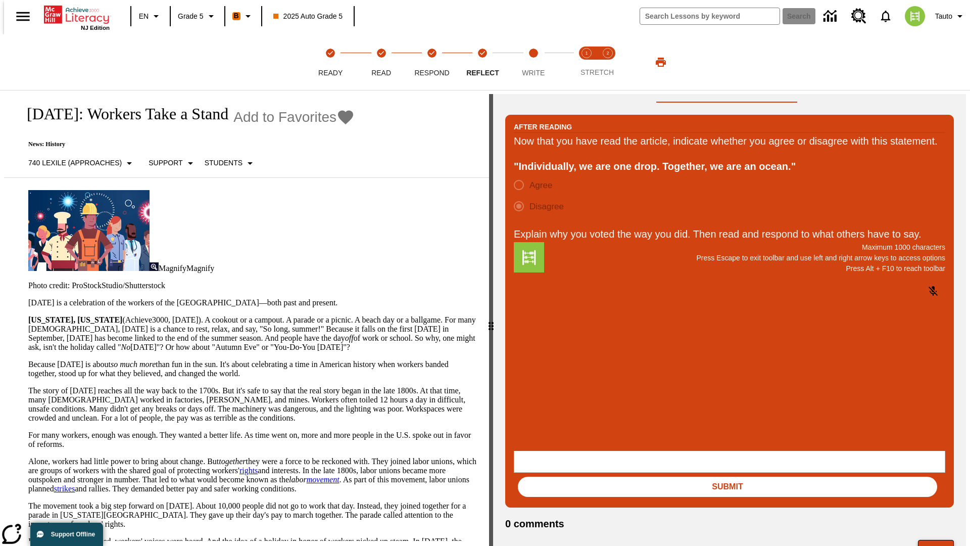
click at [940, 540] on button "Next" at bounding box center [936, 549] width 36 height 19
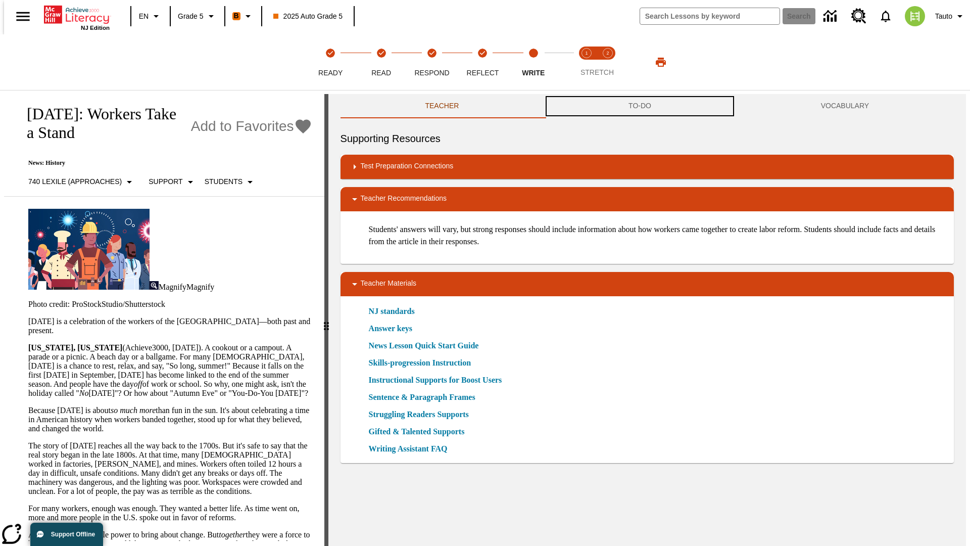
scroll to position [1, 0]
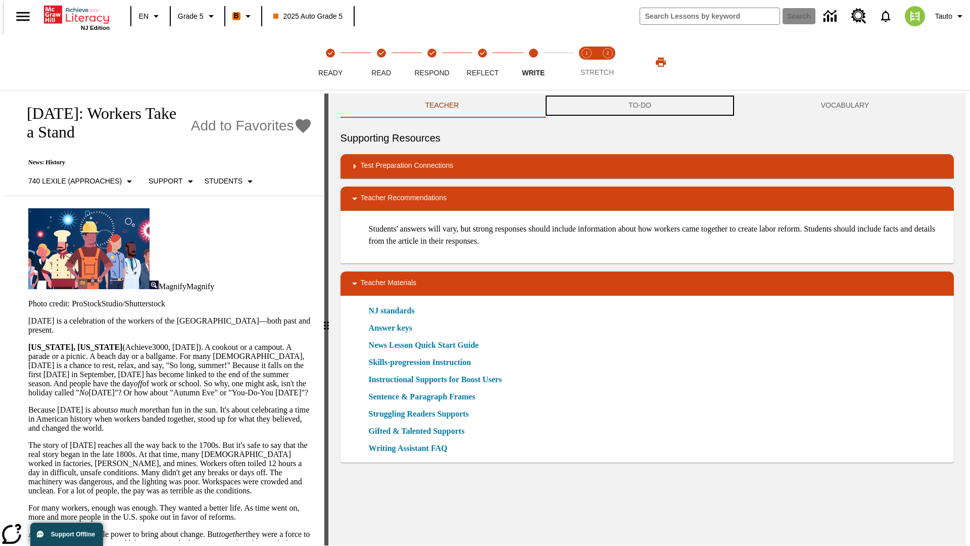
click at [640, 106] on button "TO-DO" at bounding box center [640, 105] width 192 height 24
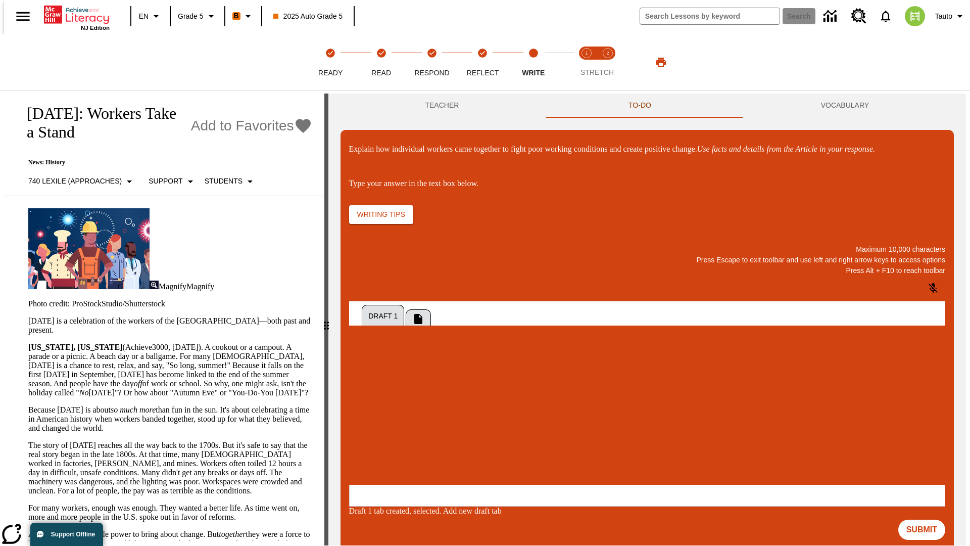
scroll to position [0, 0]
click at [496, 419] on p "\a\9Explain how individual workers came together to fight poor working conditio…" at bounding box center [424, 417] width 143 height 9
